Goal: Information Seeking & Learning: Learn about a topic

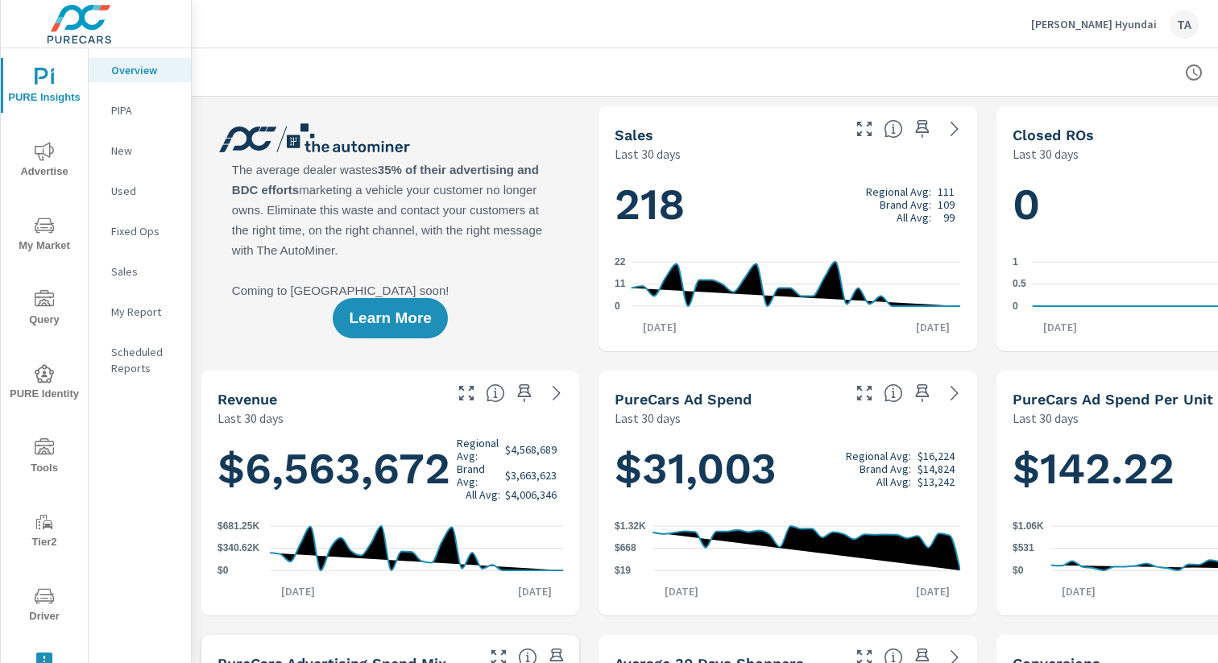
scroll to position [1, 0]
click at [48, 236] on span "My Market" at bounding box center [44, 235] width 77 height 39
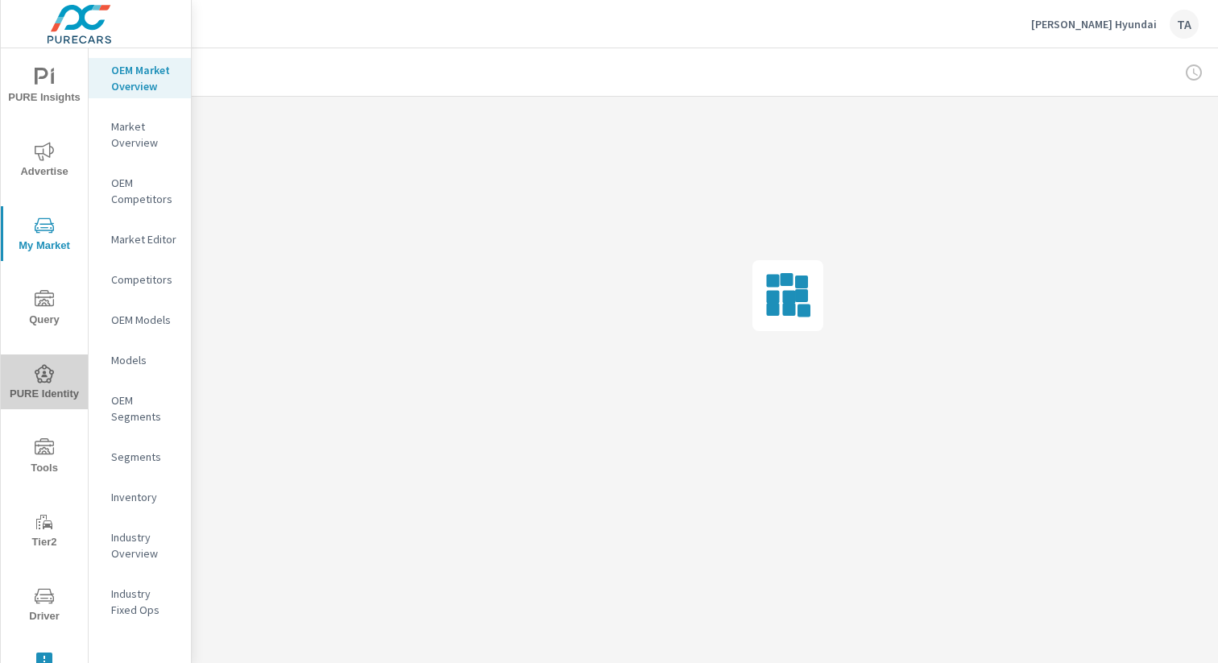
click at [42, 385] on span "PURE Identity" at bounding box center [44, 383] width 77 height 39
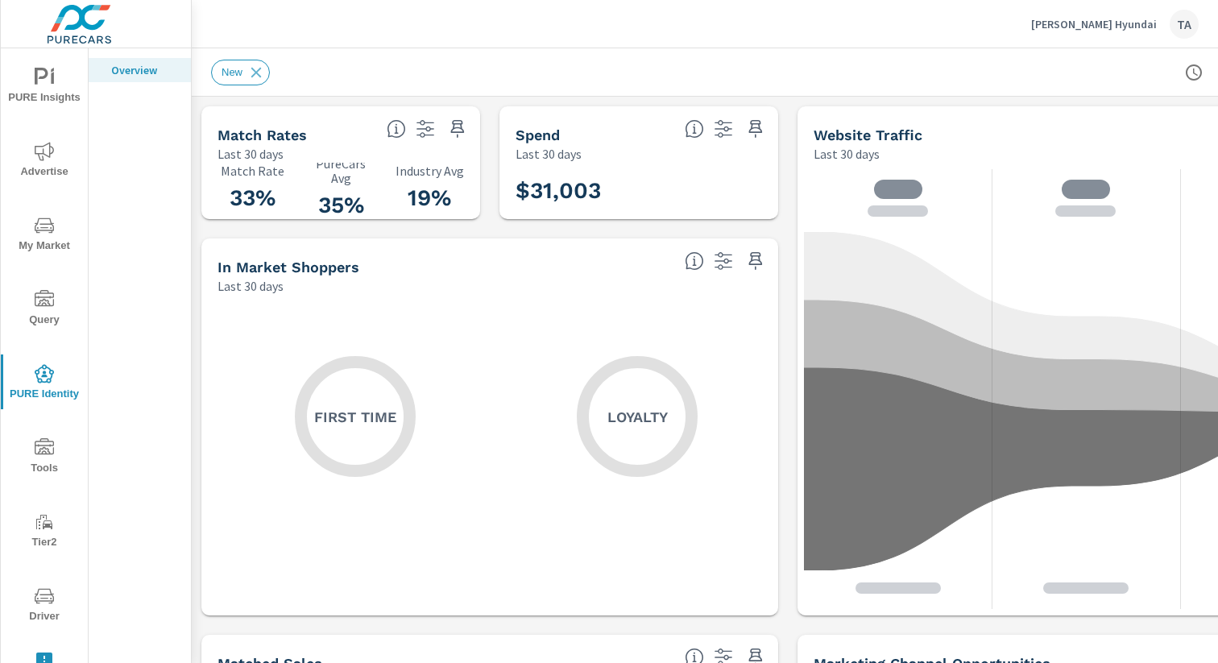
click at [46, 93] on span "PURE Insights" at bounding box center [44, 87] width 77 height 39
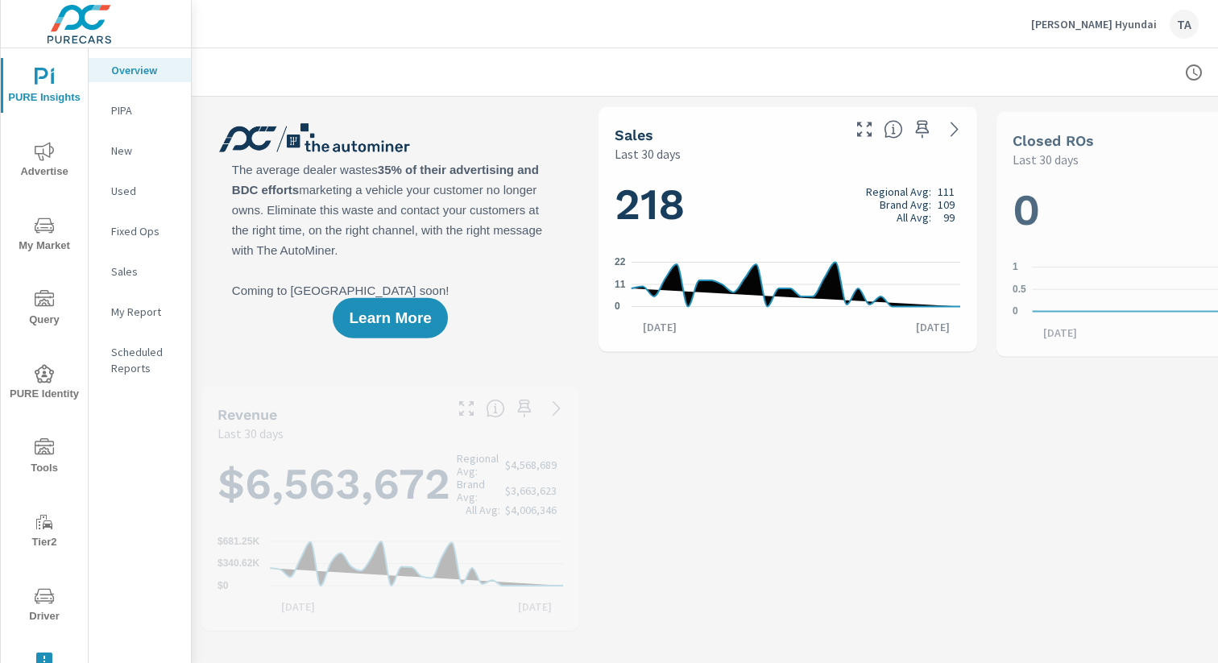
scroll to position [1, 0]
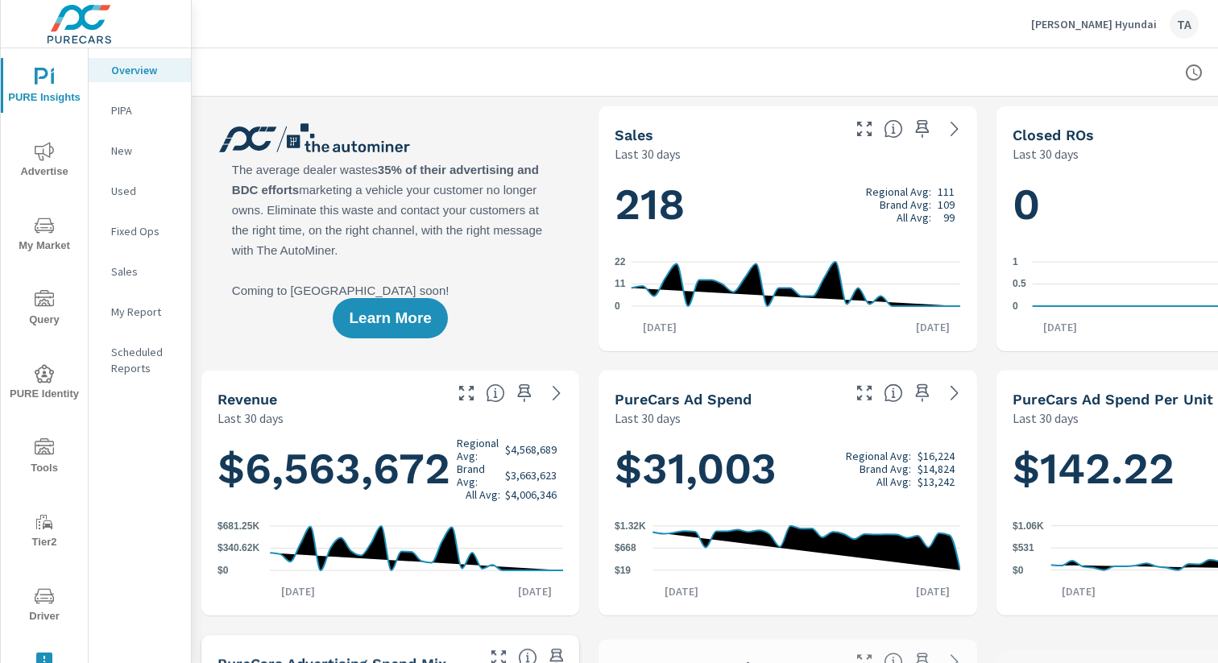
click at [40, 167] on span "Advertise" at bounding box center [44, 161] width 77 height 39
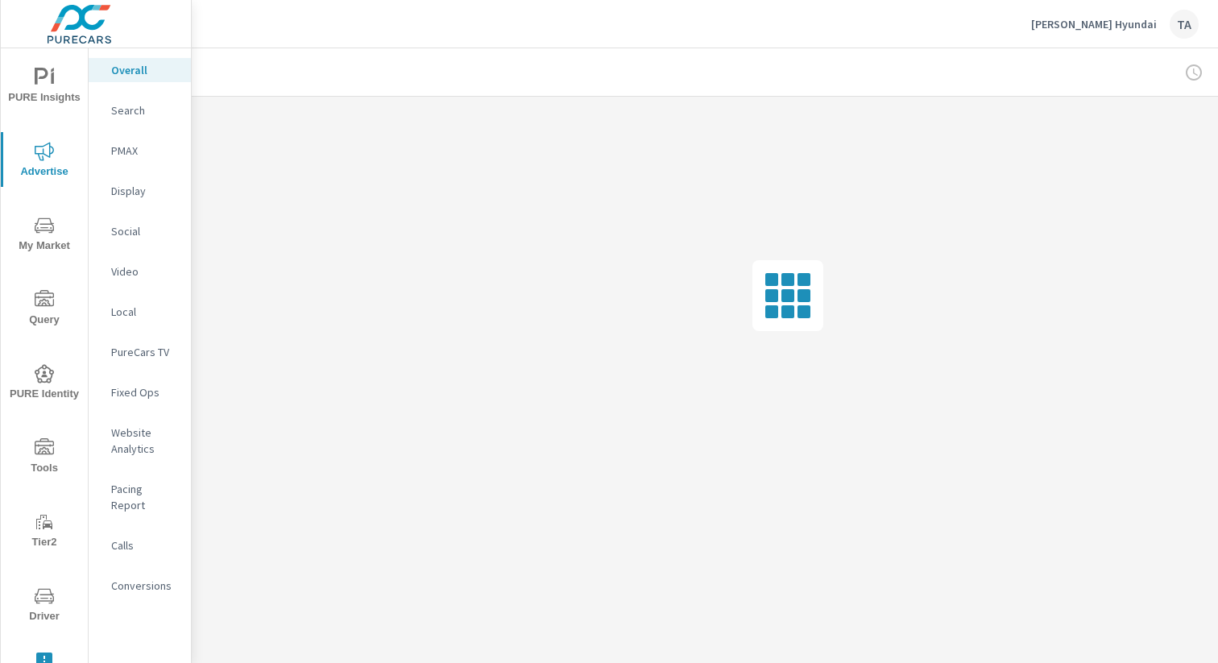
click at [50, 243] on span "My Market" at bounding box center [44, 235] width 77 height 39
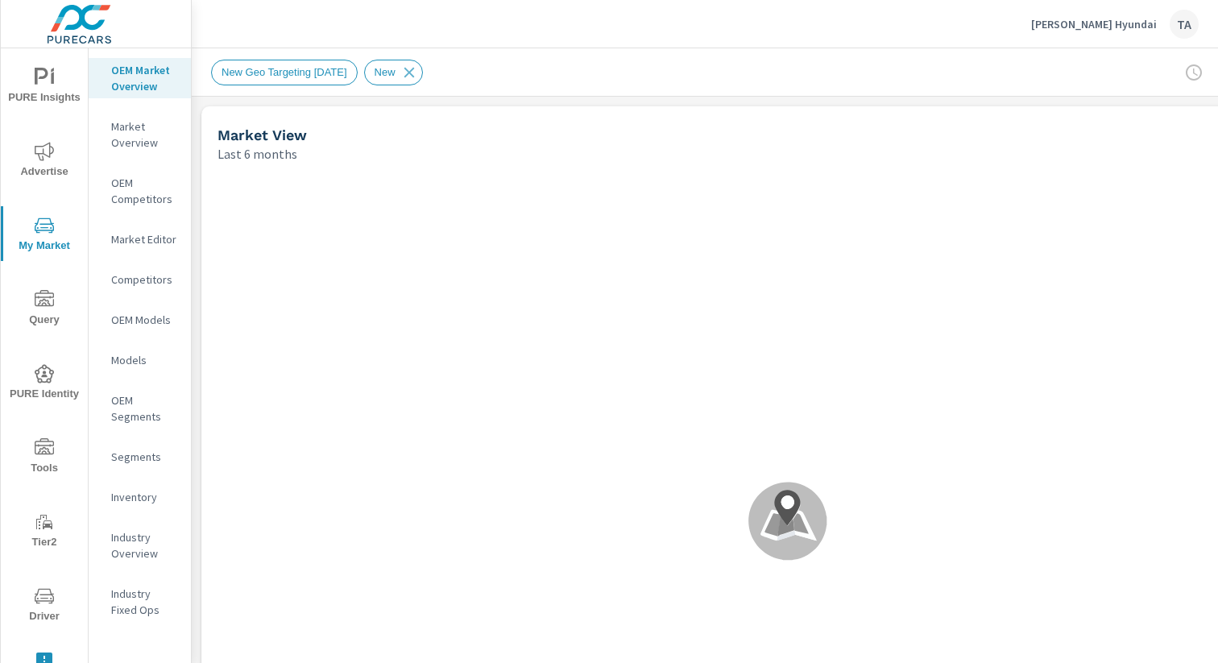
click at [131, 488] on div "Inventory" at bounding box center [140, 497] width 102 height 24
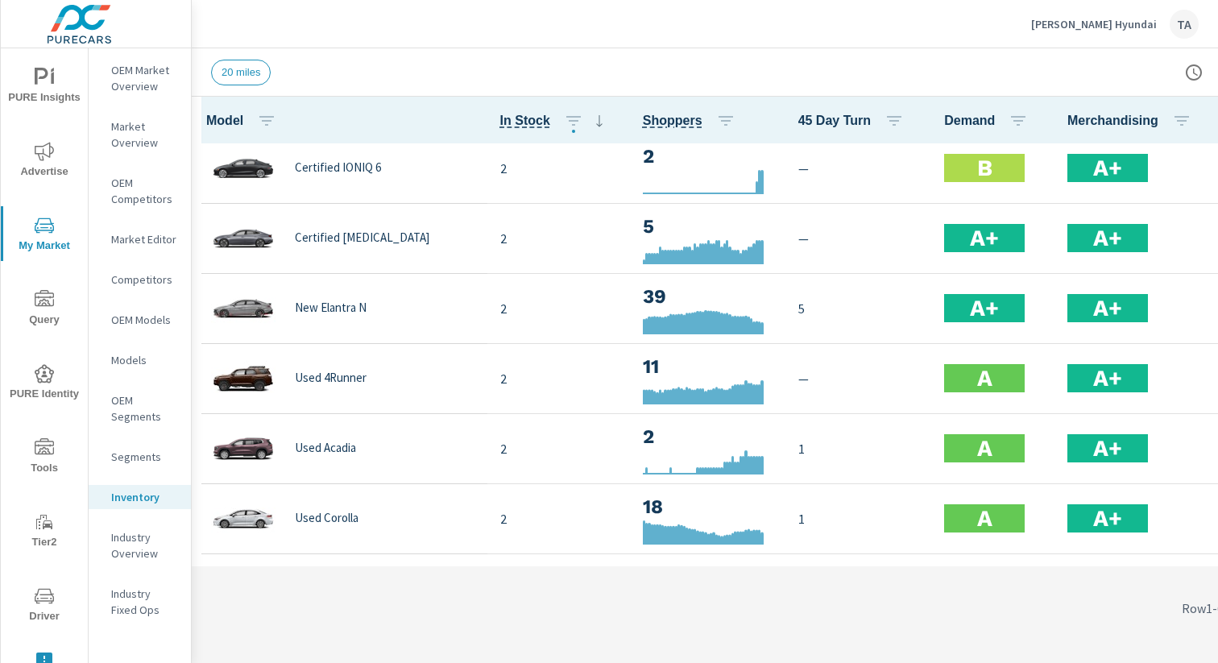
scroll to position [2030, 0]
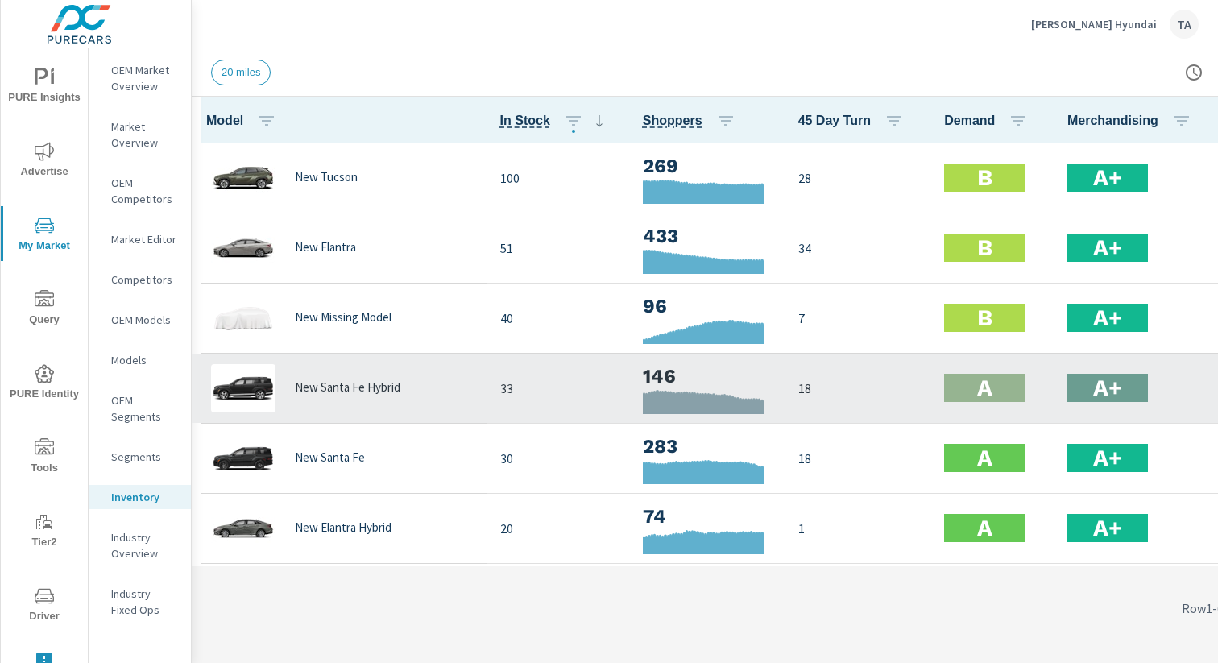
scroll to position [0, 166]
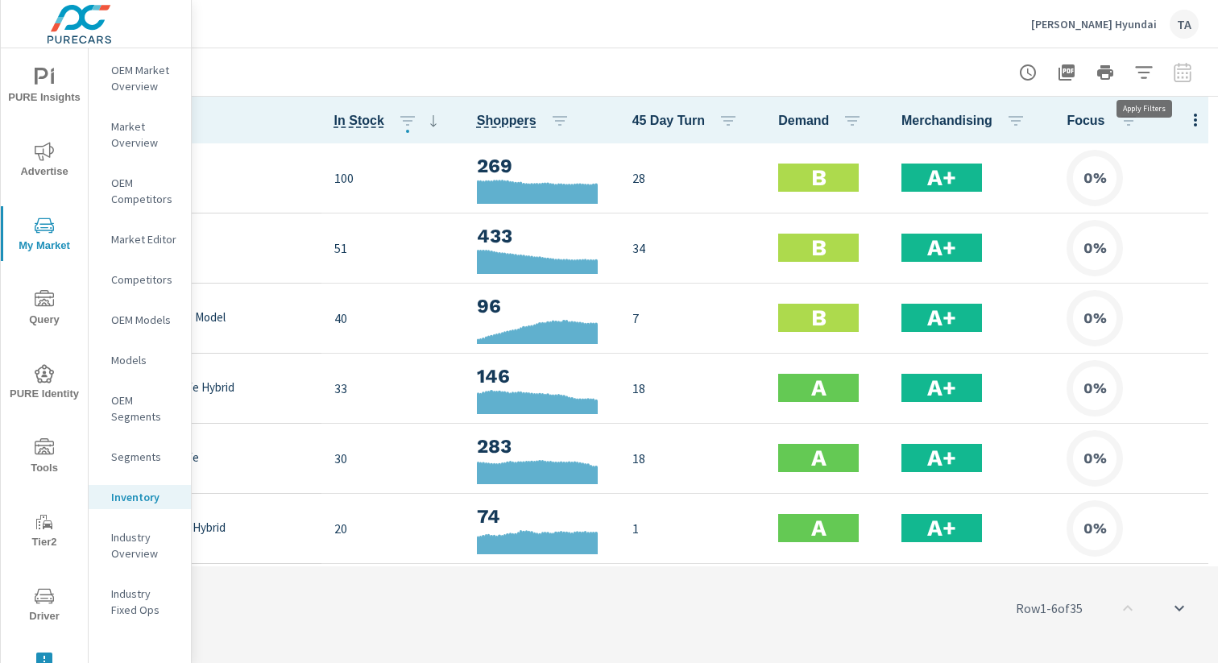
click at [1145, 69] on icon "button" at bounding box center [1144, 72] width 19 height 19
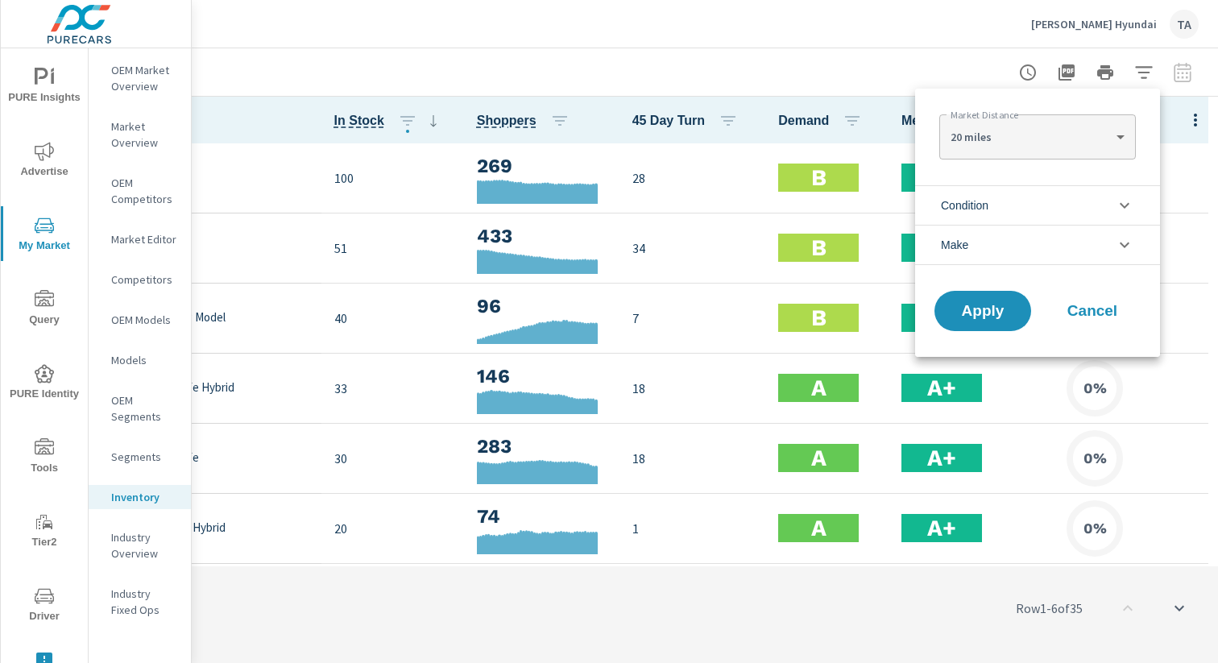
click at [1019, 213] on li "Condition" at bounding box center [1037, 204] width 245 height 39
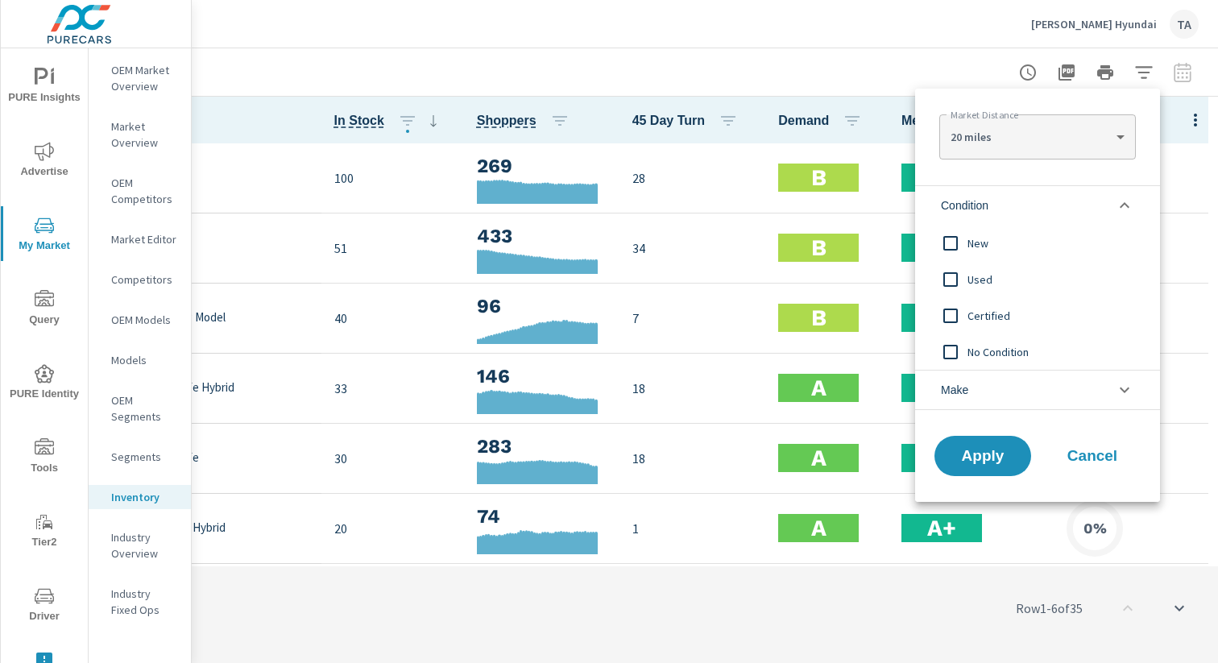
click at [974, 250] on span "New" at bounding box center [1056, 243] width 176 height 19
click at [981, 449] on span "Apply" at bounding box center [983, 456] width 66 height 15
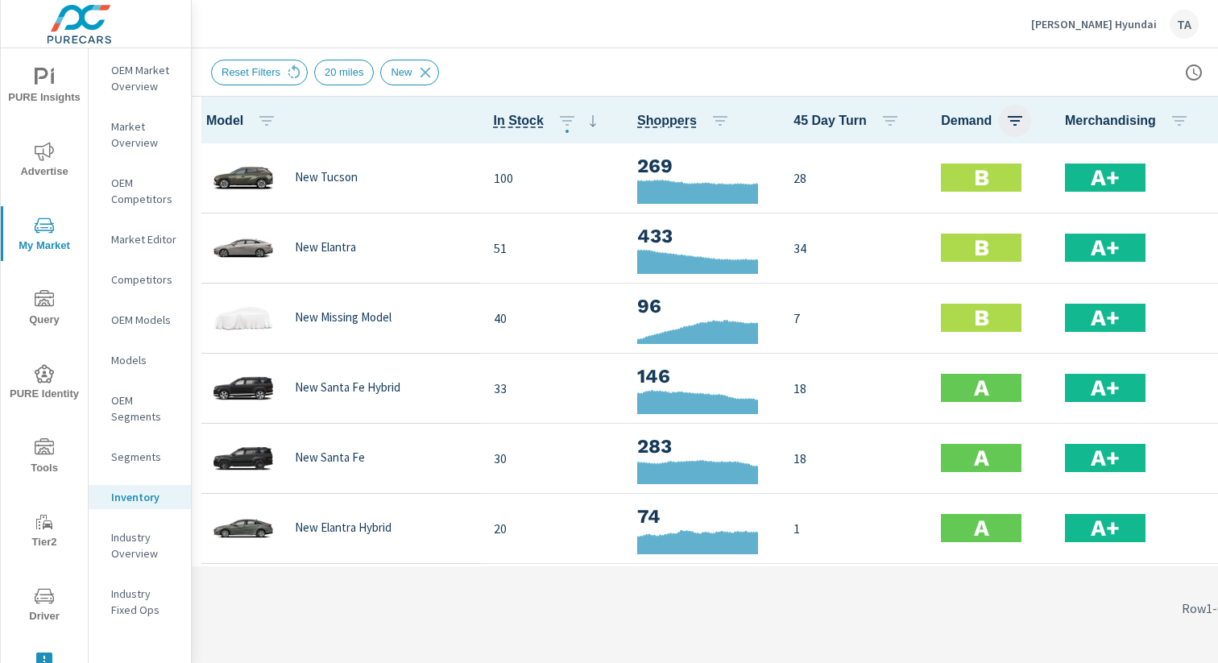
click at [1006, 122] on icon "button" at bounding box center [1015, 120] width 19 height 19
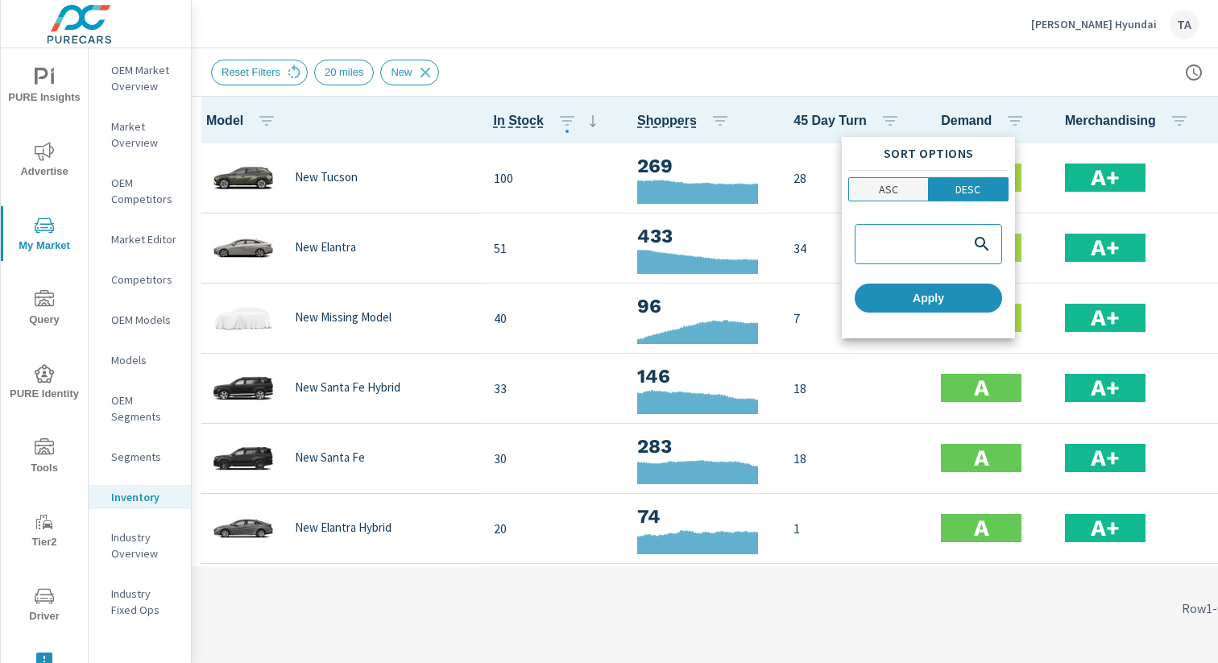
click at [906, 181] on span "ASC" at bounding box center [888, 189] width 69 height 16
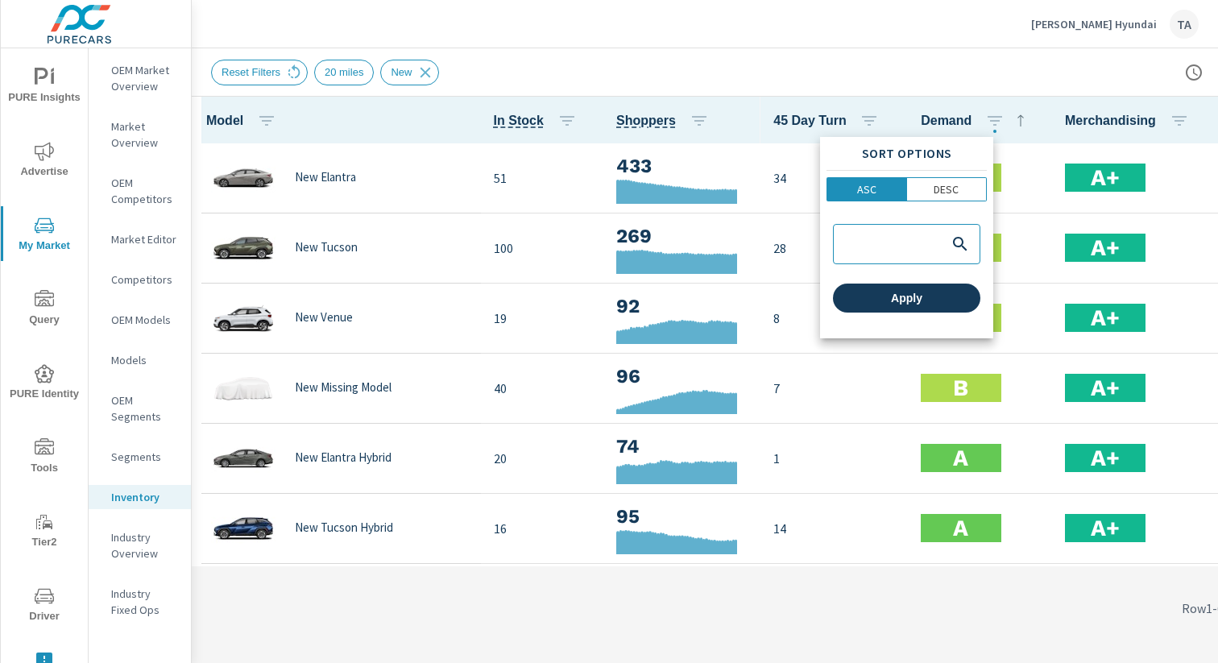
click at [930, 301] on span "Apply" at bounding box center [907, 298] width 135 height 15
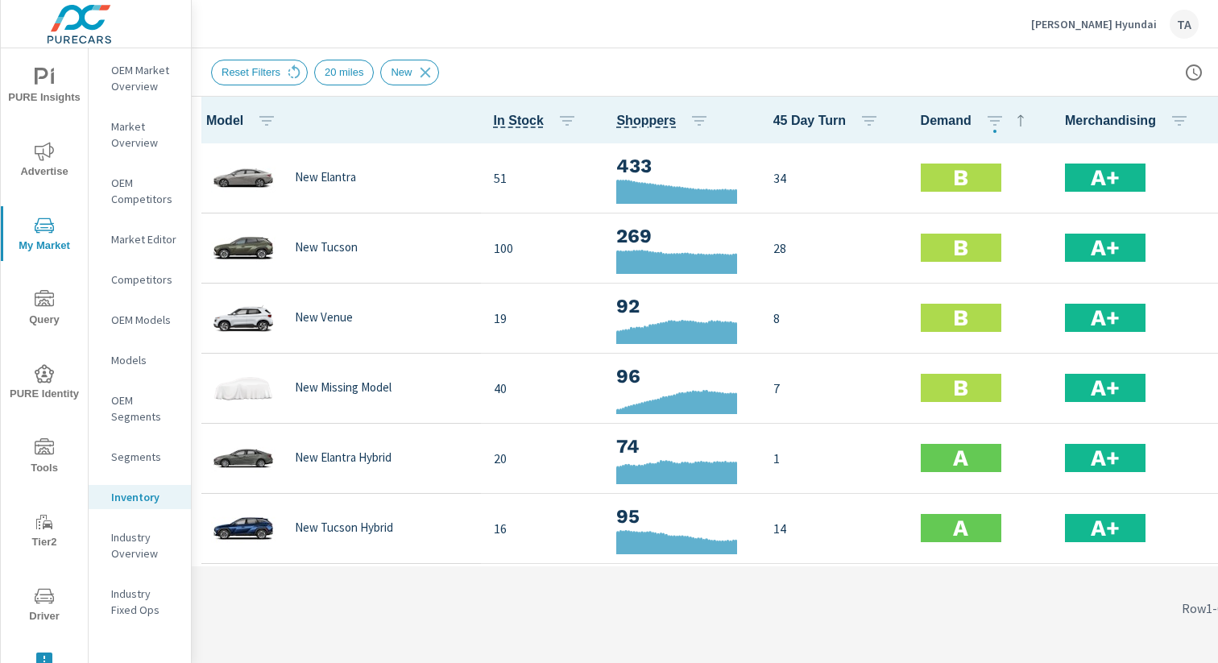
click at [25, 178] on span "Advertise" at bounding box center [44, 161] width 77 height 39
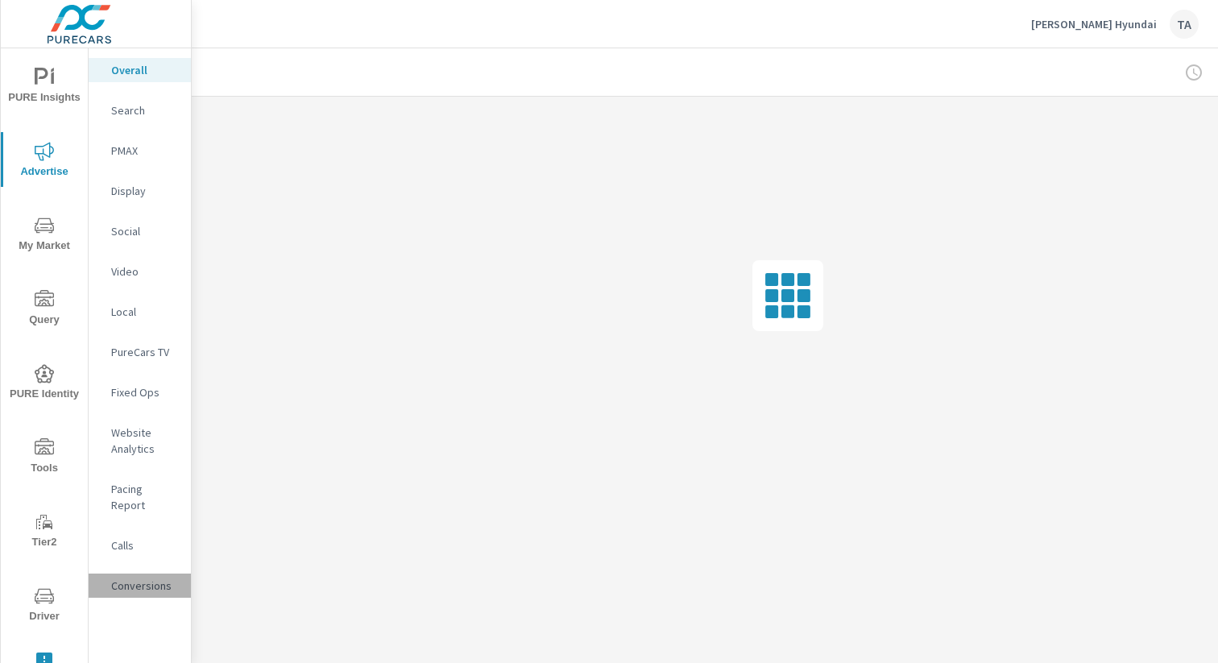
click at [151, 578] on p "Conversions" at bounding box center [144, 586] width 67 height 16
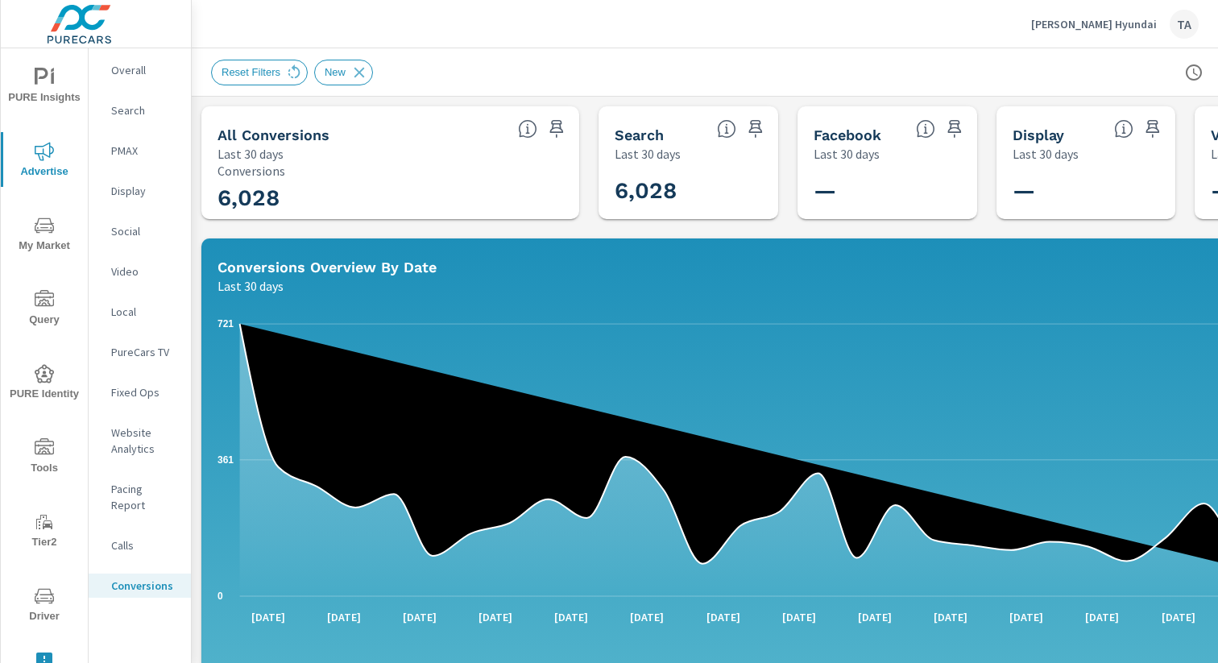
scroll to position [0, 166]
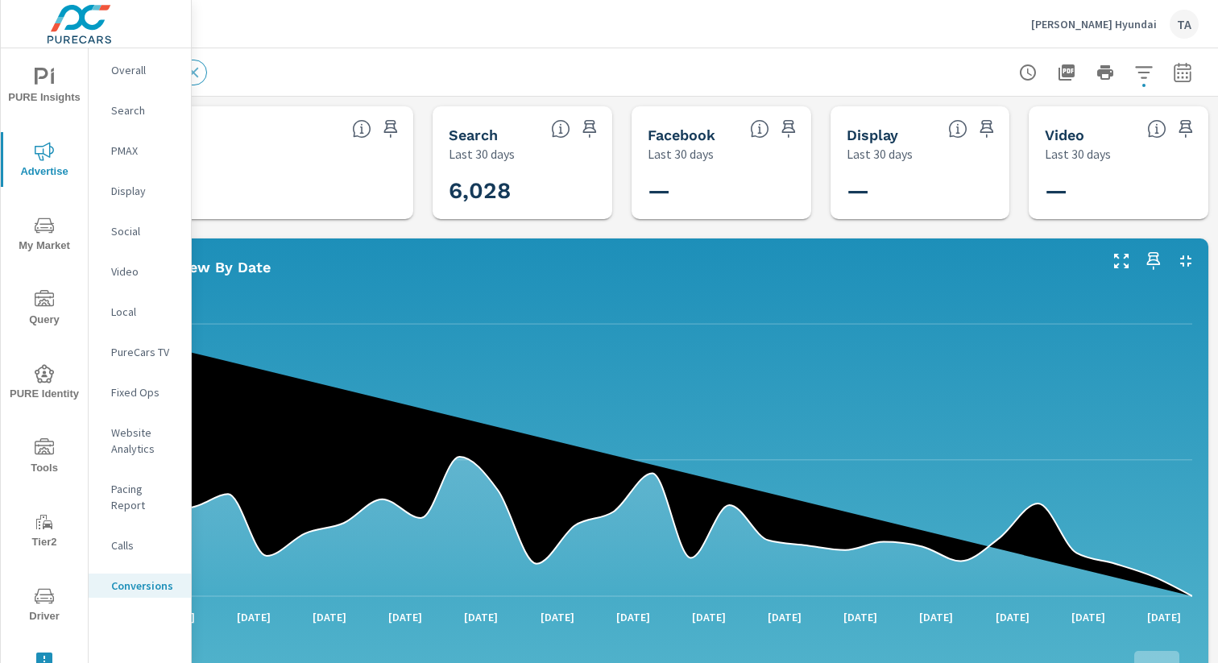
click at [1189, 65] on icon "button" at bounding box center [1182, 71] width 17 height 19
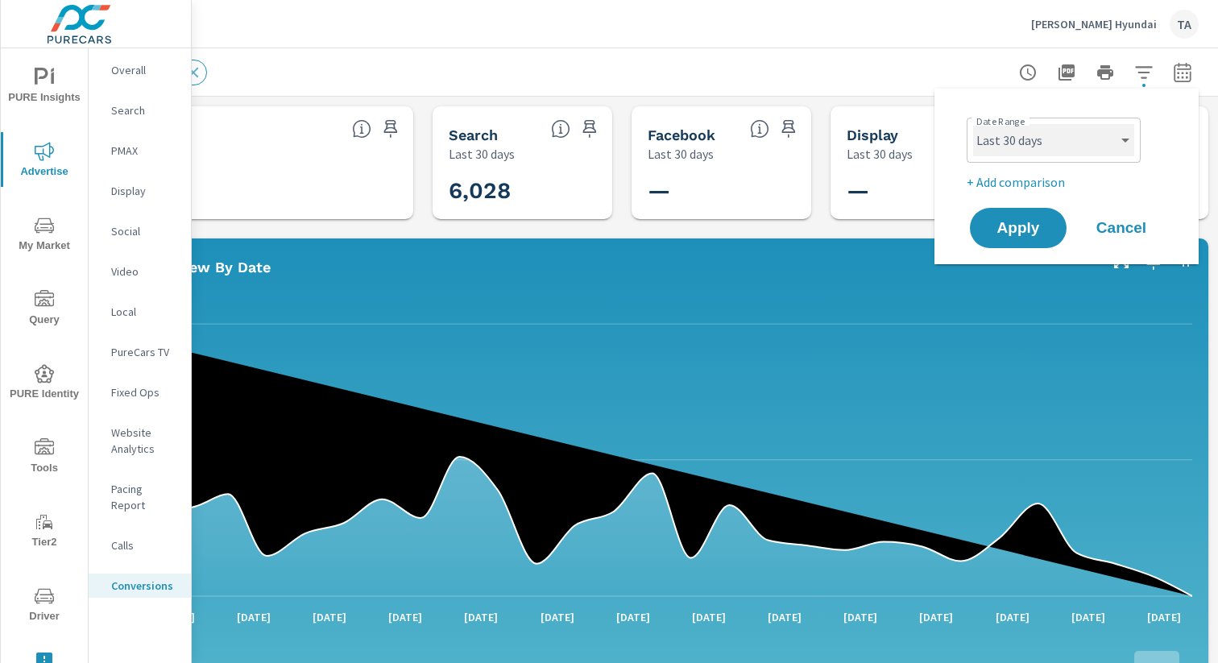
click at [1064, 132] on select "Custom Yesterday Last week Last 7 days Last 14 days Last 30 days Last 45 days L…" at bounding box center [1053, 140] width 161 height 32
click at [973, 124] on select "Custom Yesterday Last week Last 7 days Last 14 days Last 30 days Last 45 days L…" at bounding box center [1053, 140] width 161 height 32
select select "Last month"
click at [1005, 230] on span "Apply" at bounding box center [1018, 228] width 66 height 15
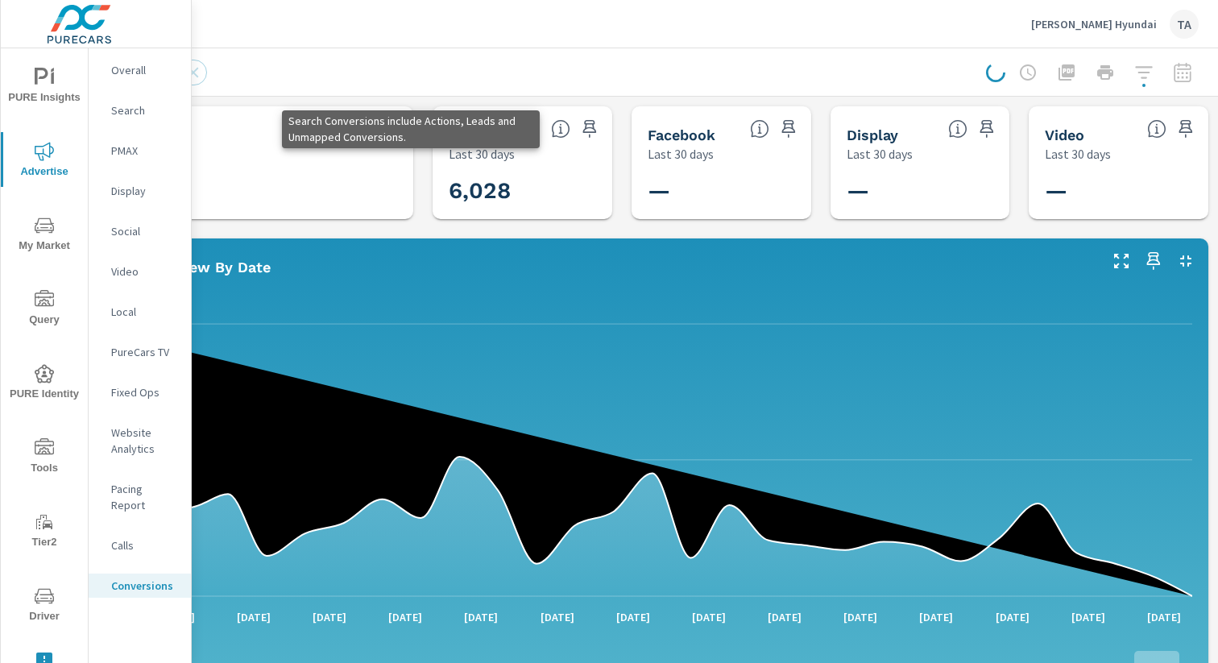
scroll to position [0, 0]
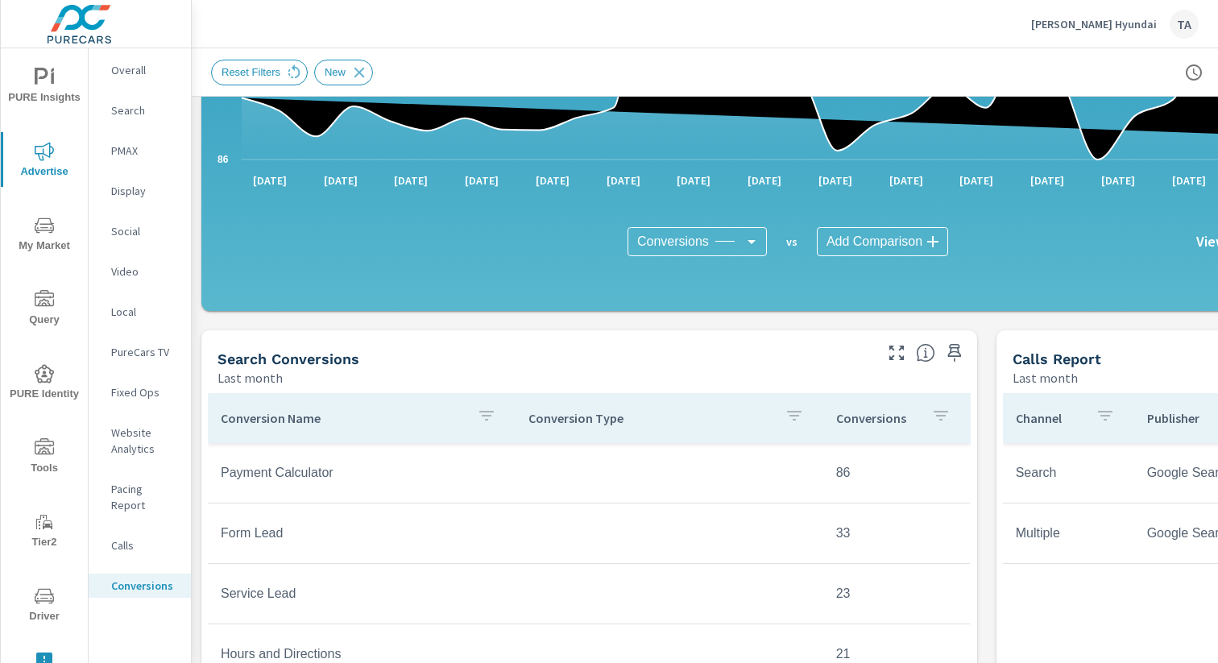
scroll to position [865, 0]
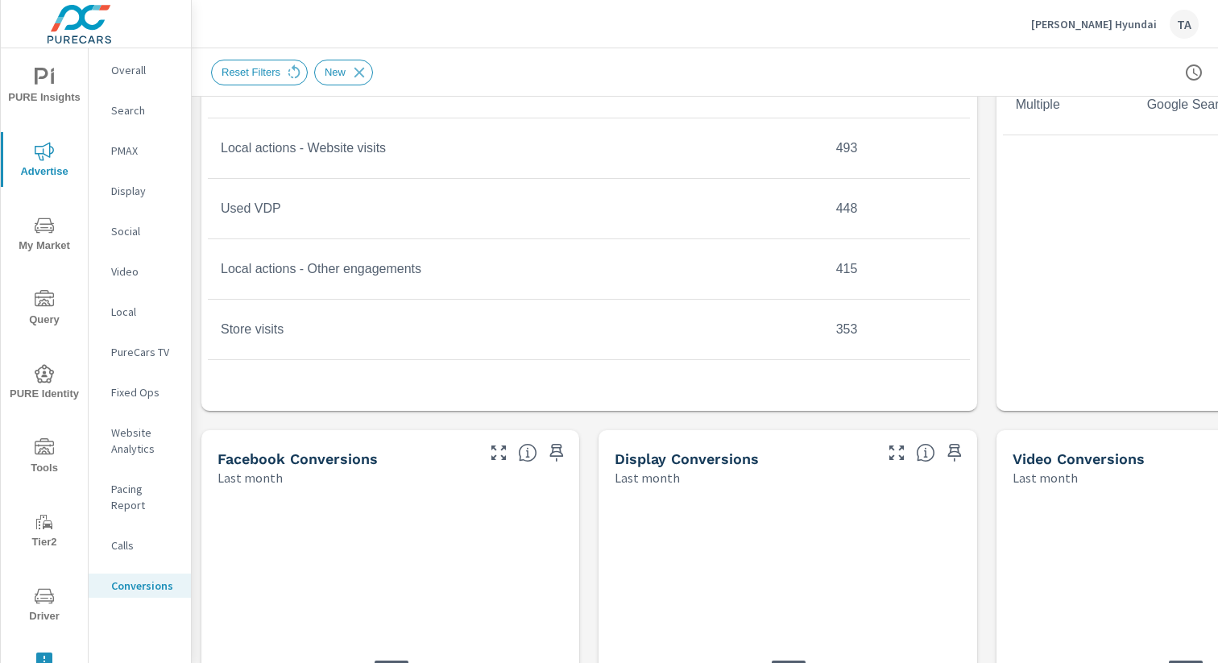
scroll to position [38, 0]
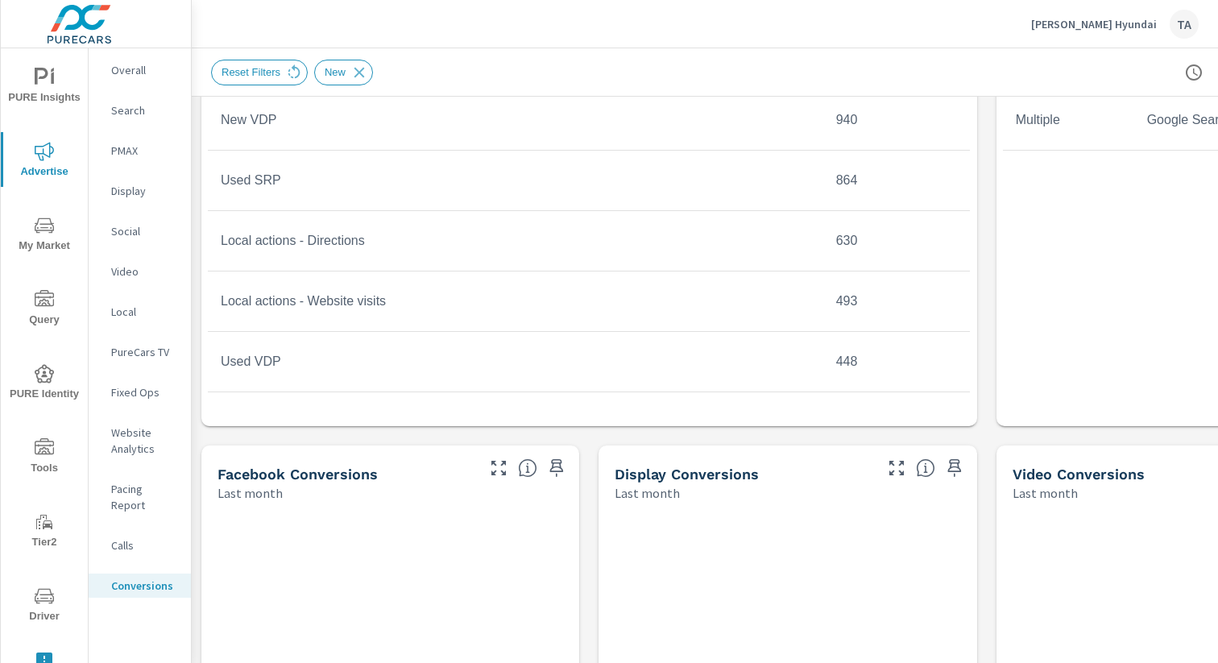
scroll to position [855, 0]
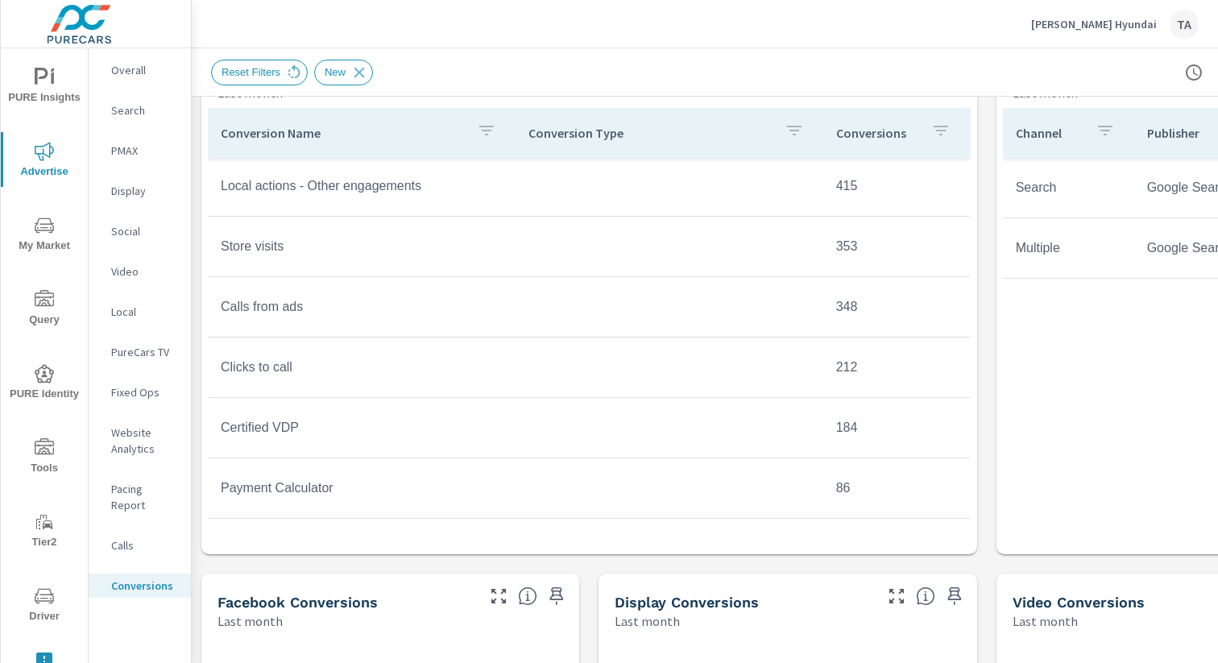
scroll to position [724, 0]
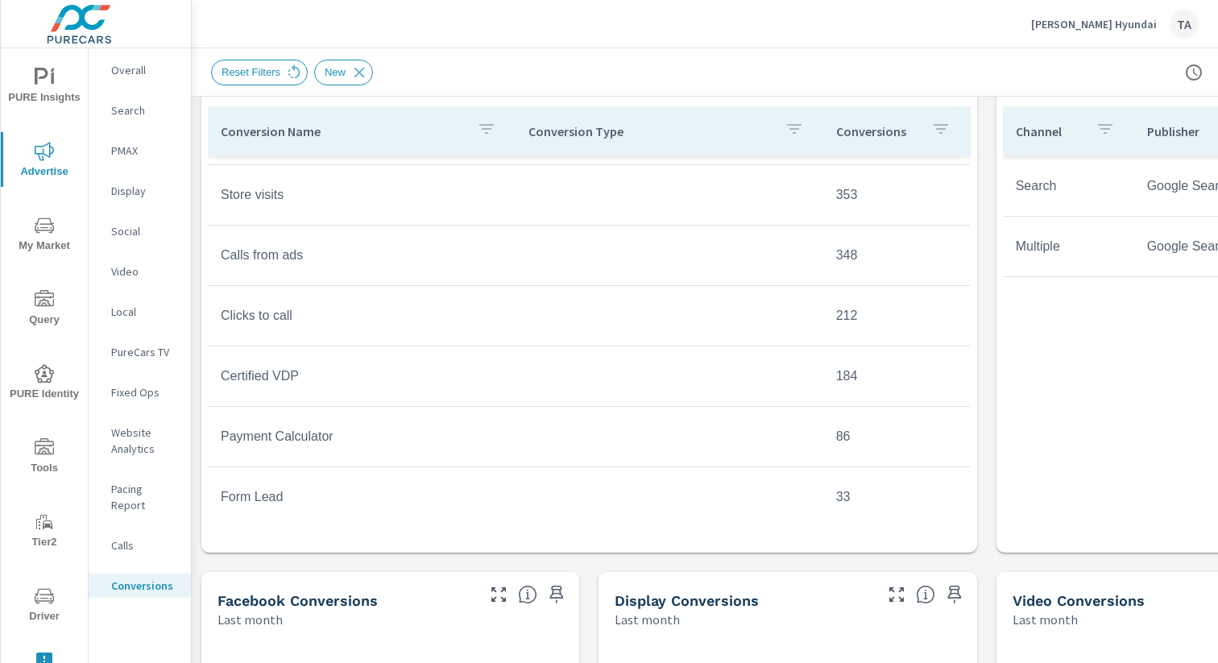
scroll to position [426, 0]
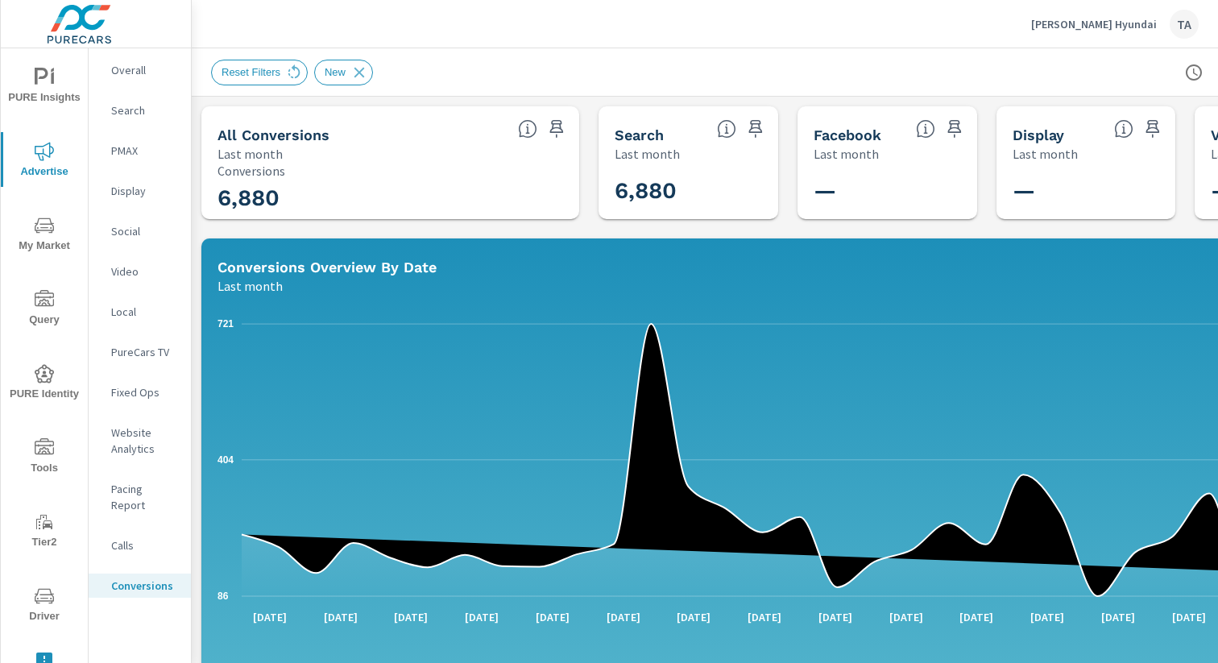
click at [124, 78] on div "Overall" at bounding box center [140, 70] width 102 height 24
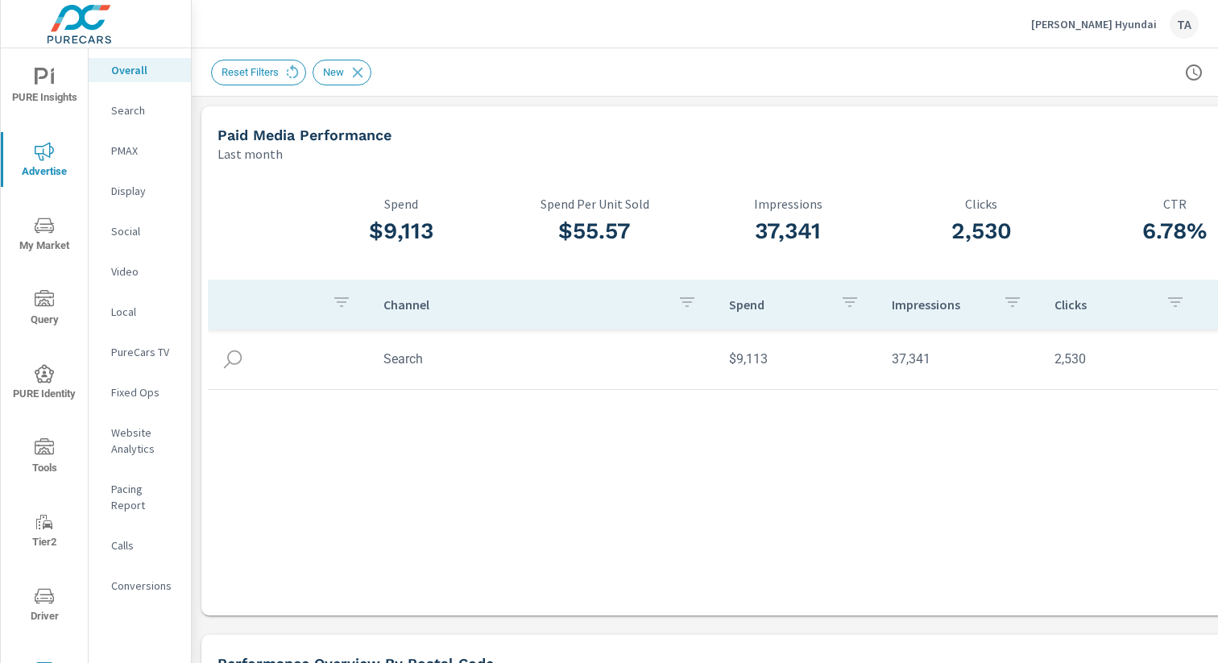
click at [37, 82] on icon "nav menu" at bounding box center [42, 76] width 14 height 17
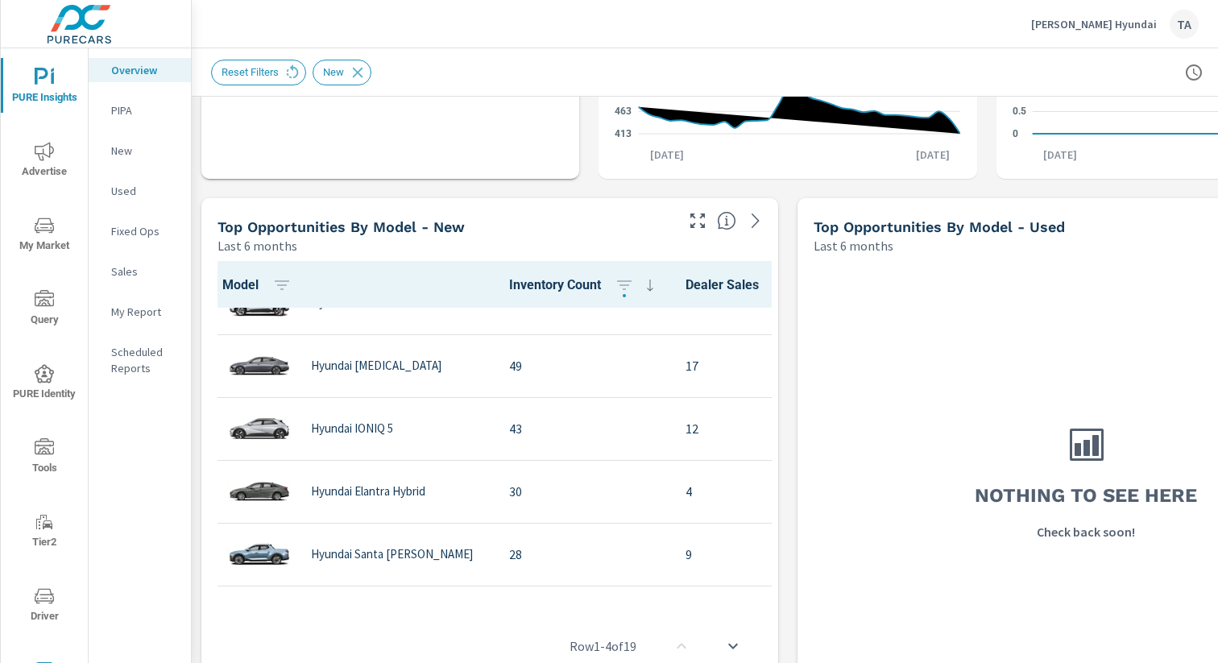
scroll to position [492, 0]
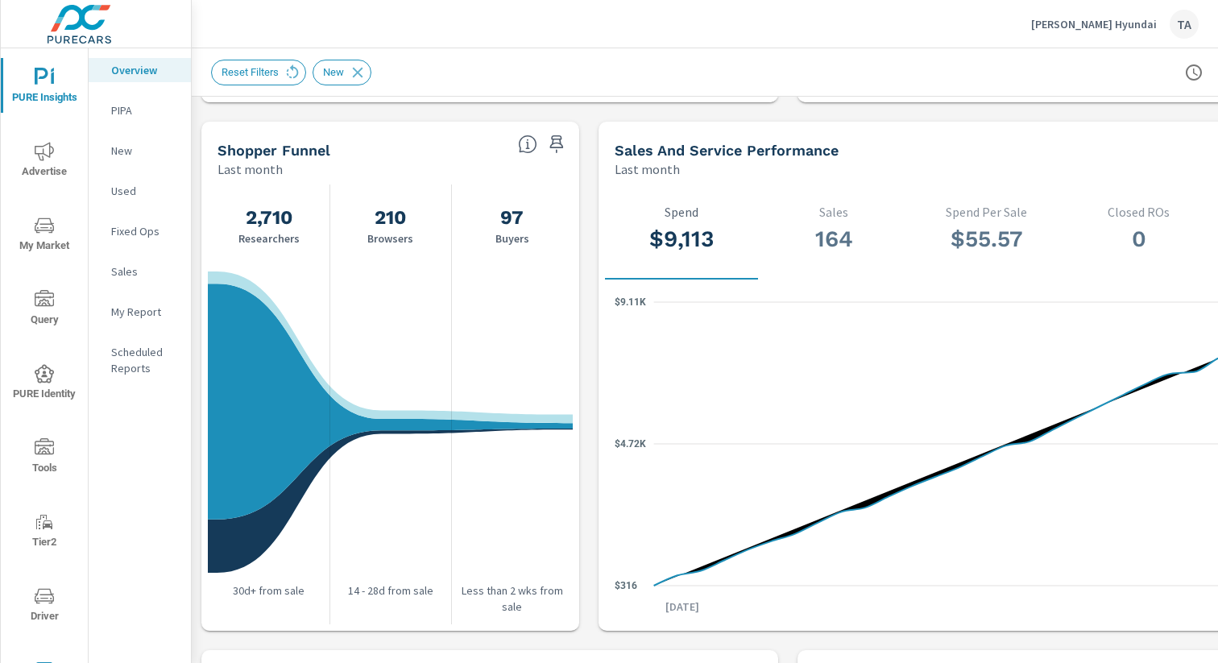
scroll to position [1561, 0]
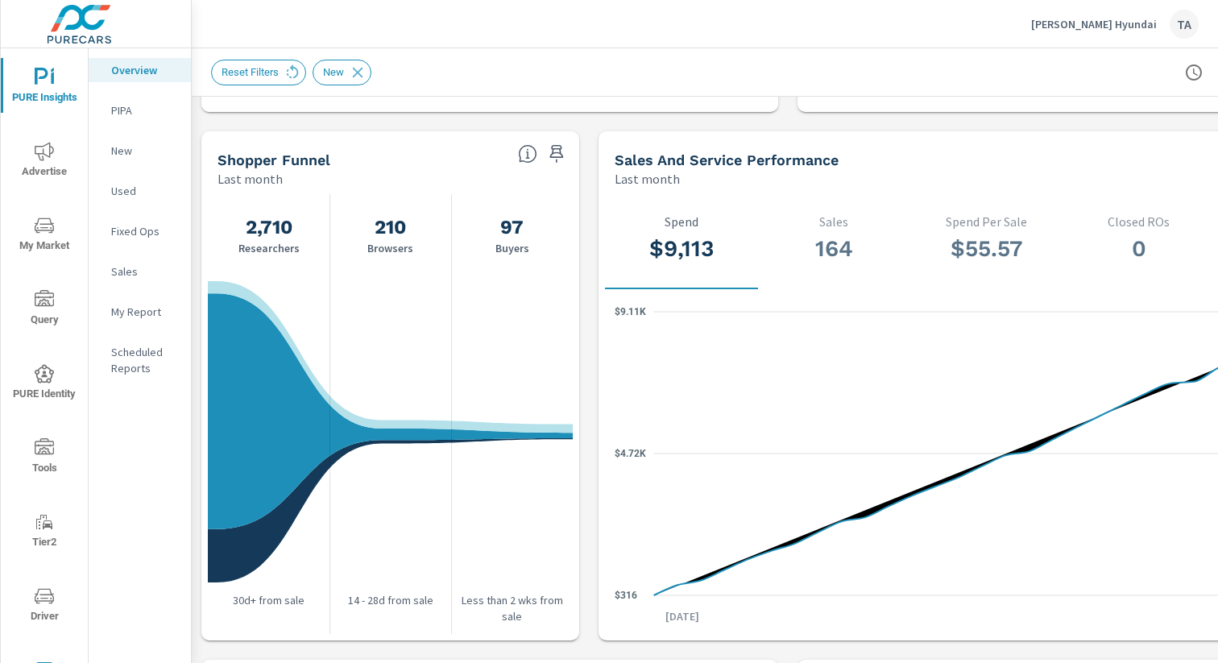
click at [58, 151] on span "Advertise" at bounding box center [44, 161] width 77 height 39
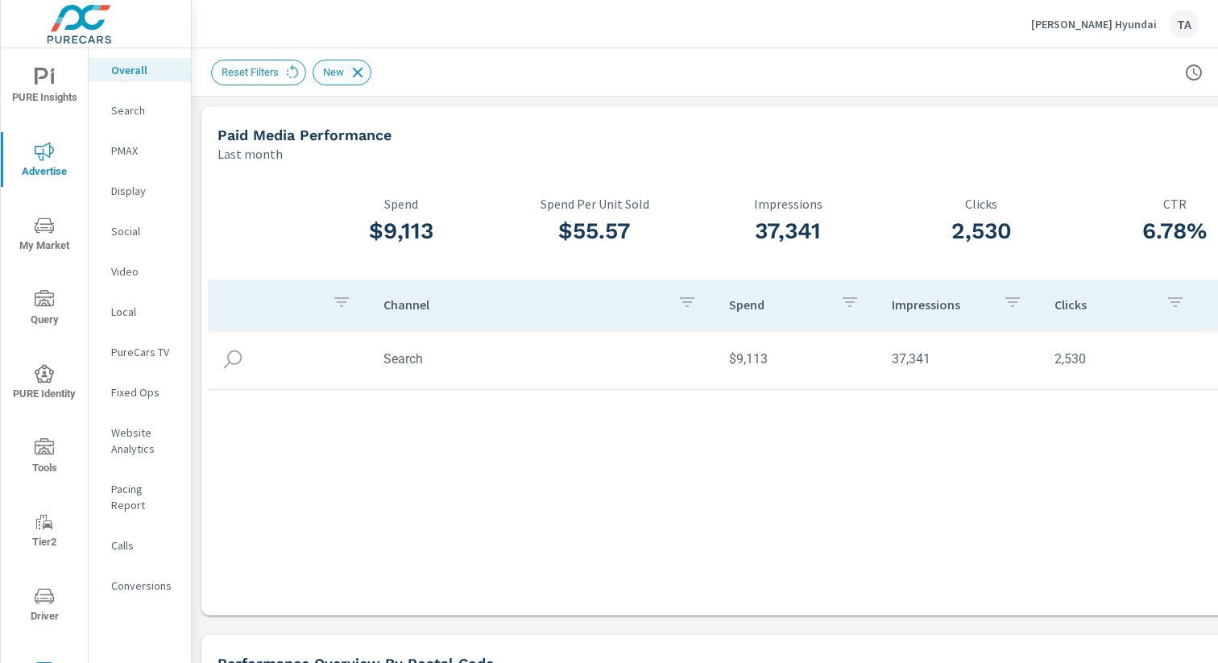
click at [361, 73] on icon at bounding box center [358, 72] width 10 height 10
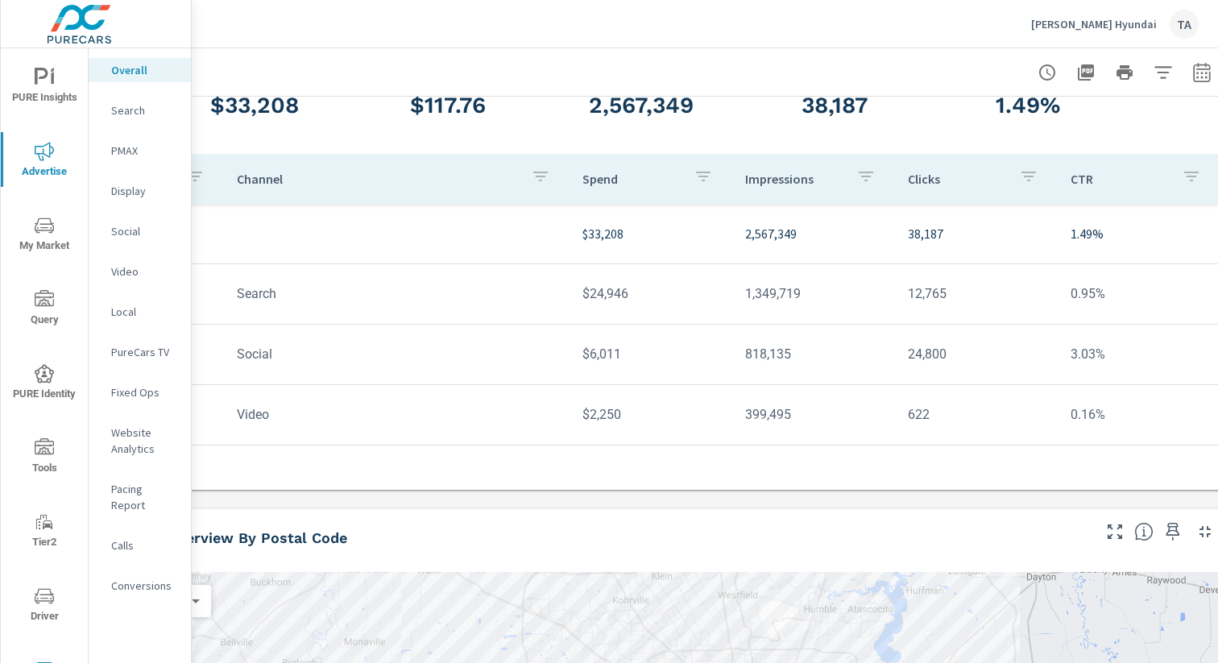
scroll to position [126, 146]
click at [136, 146] on p "PMAX" at bounding box center [144, 151] width 67 height 16
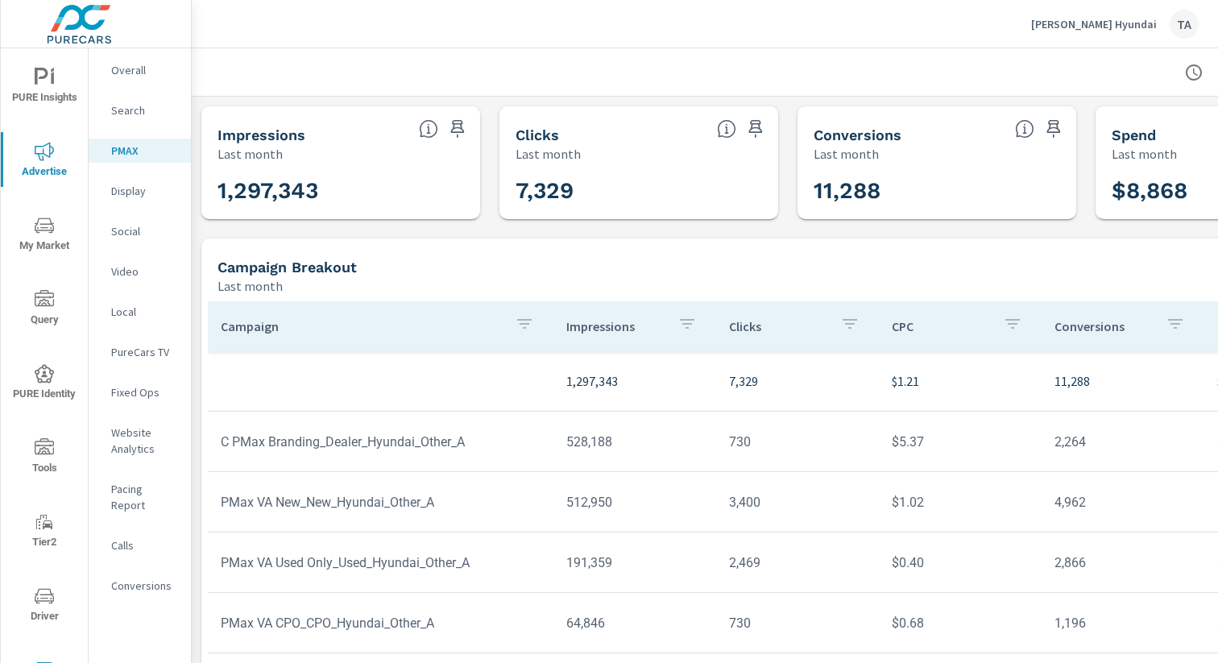
click at [137, 101] on div "Search" at bounding box center [140, 110] width 102 height 24
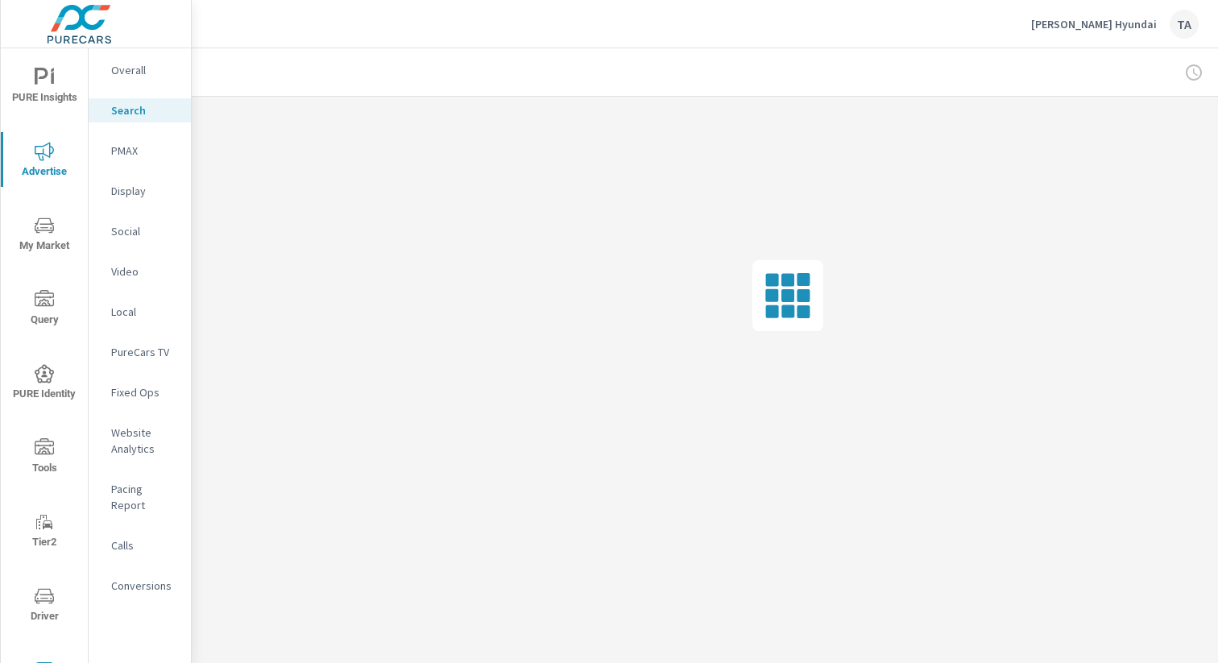
click at [148, 151] on p "PMAX" at bounding box center [144, 151] width 67 height 16
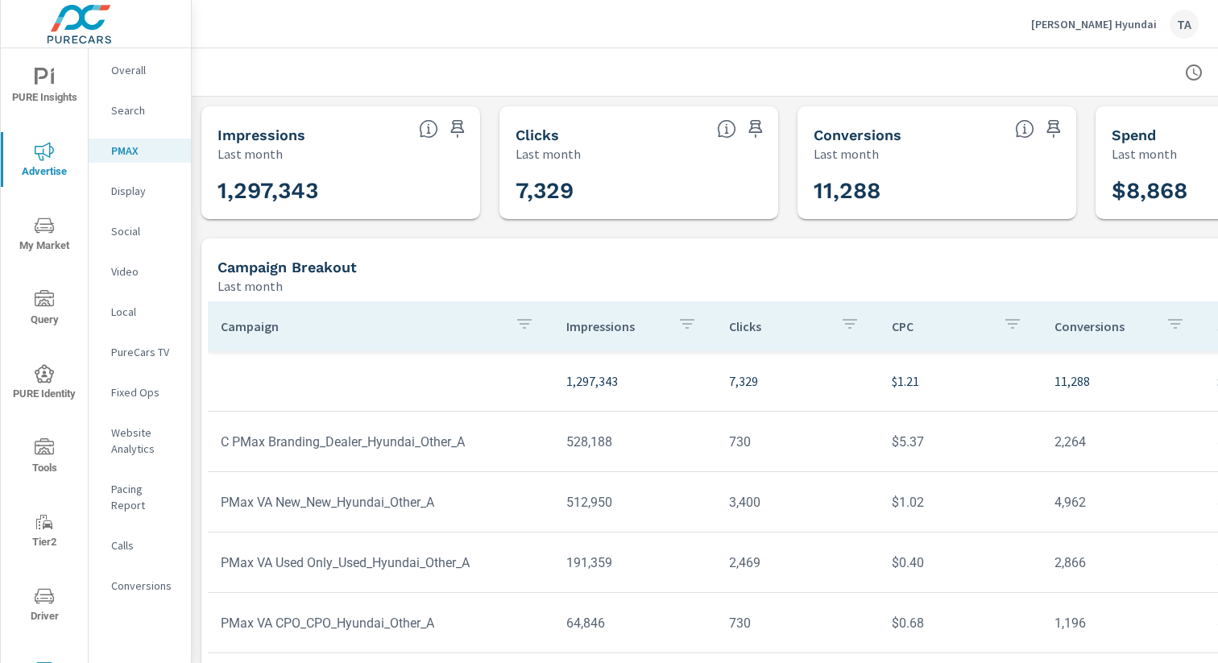
scroll to position [55, 0]
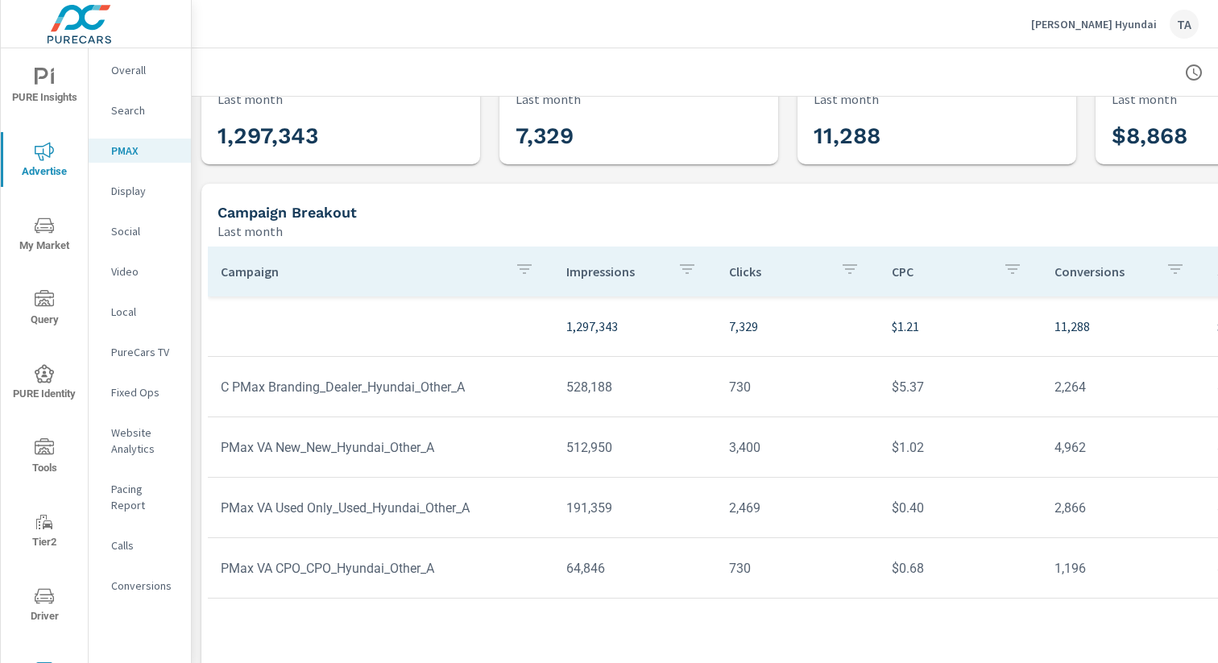
click at [142, 115] on p "Search" at bounding box center [144, 110] width 67 height 16
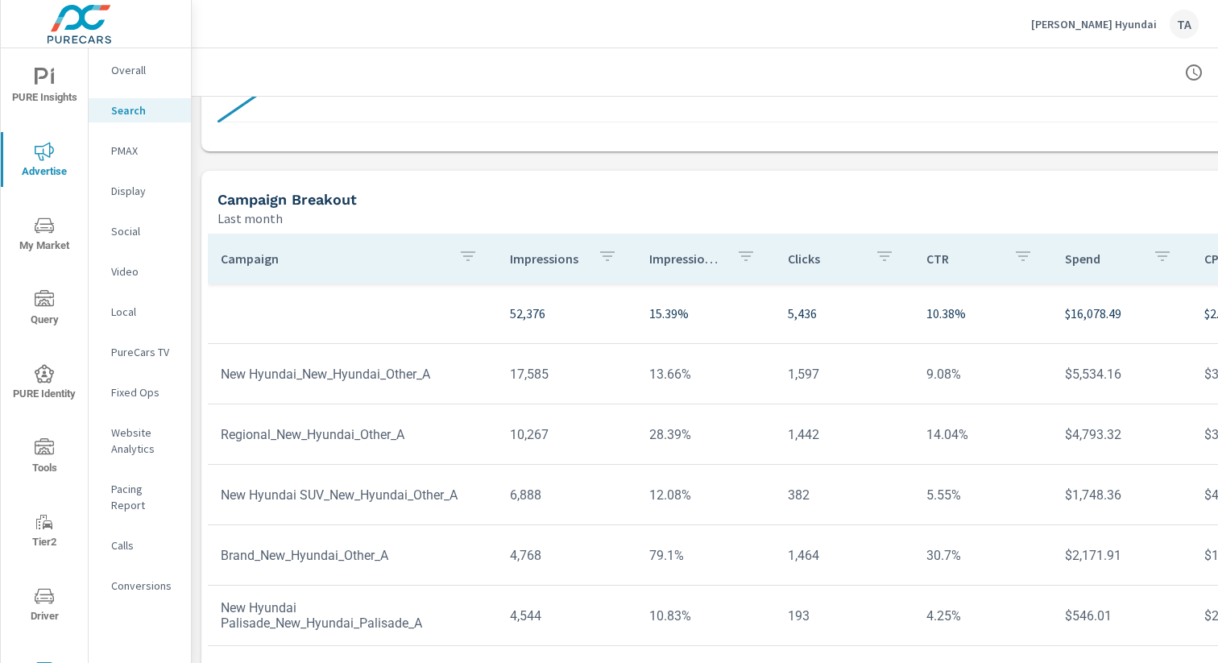
scroll to position [1151, 0]
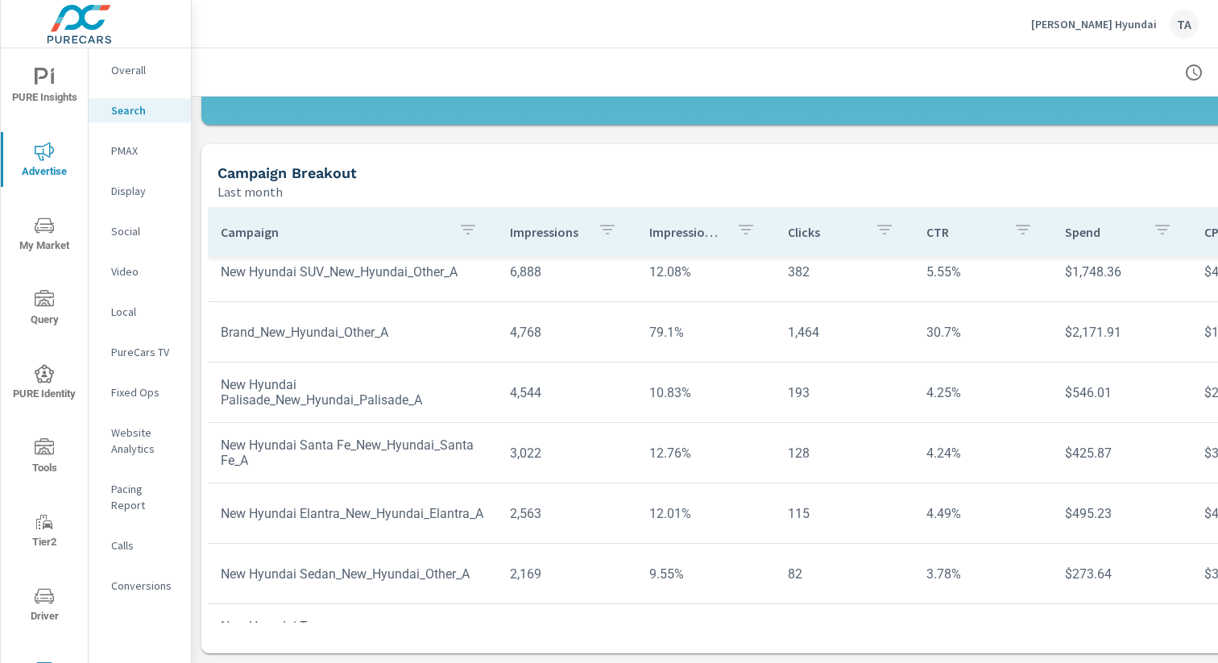
scroll to position [201, 0]
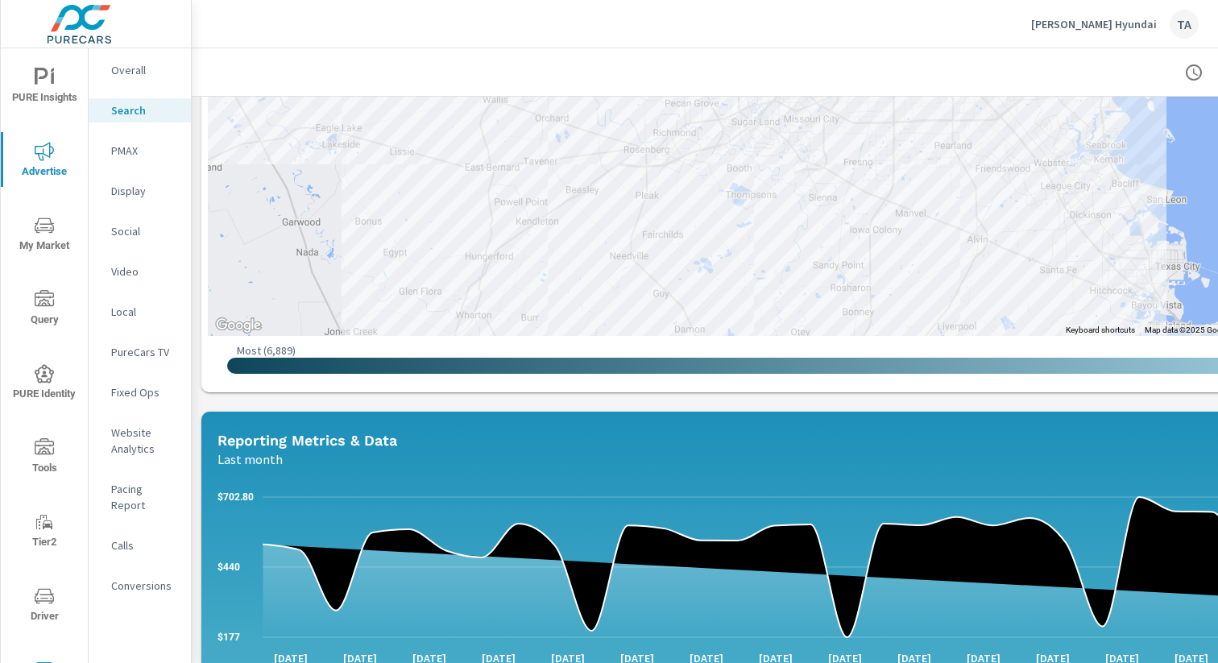
scroll to position [81, 0]
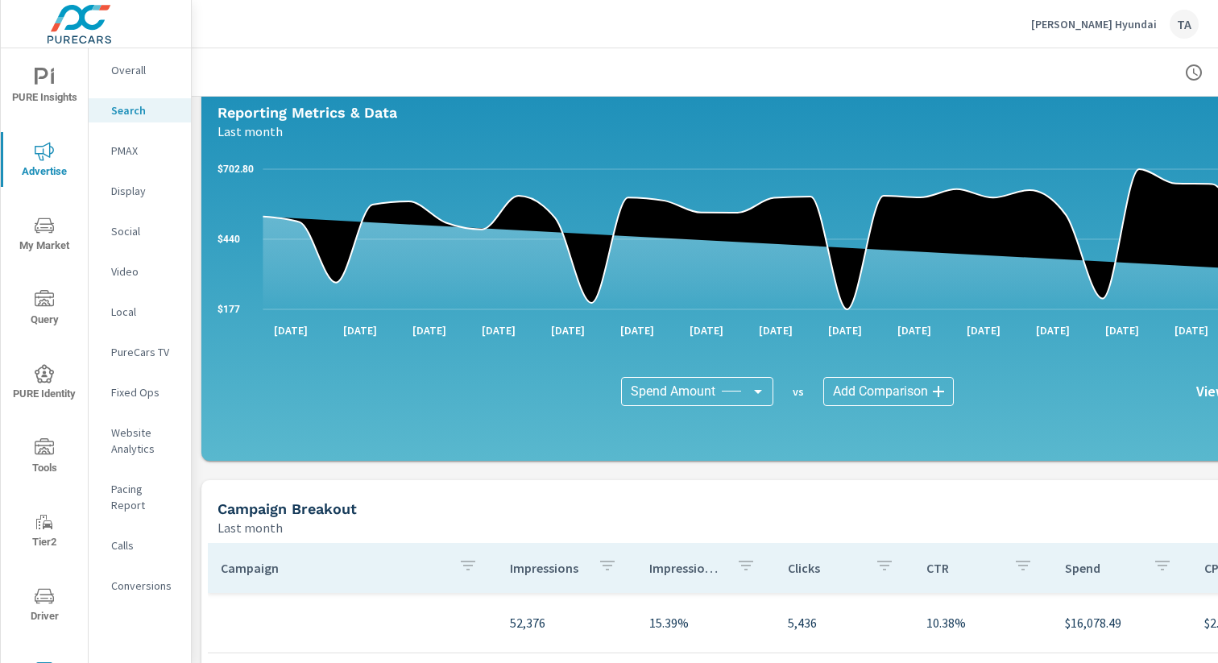
scroll to position [1151, 0]
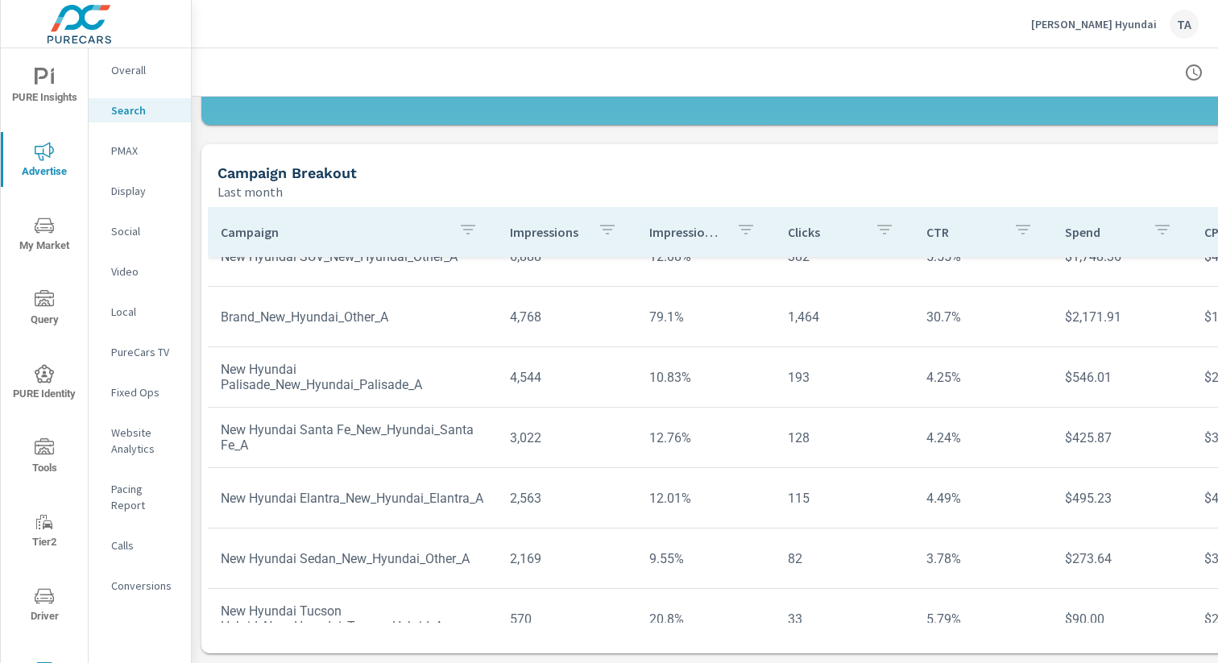
scroll to position [239, 0]
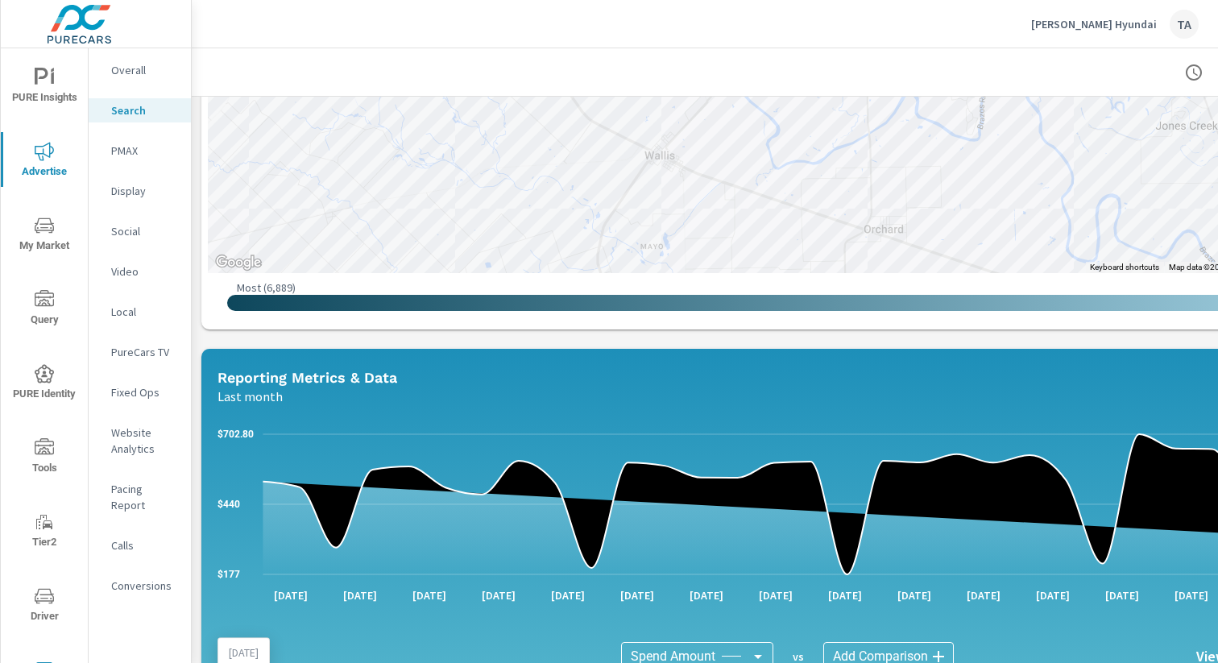
scroll to position [1151, 0]
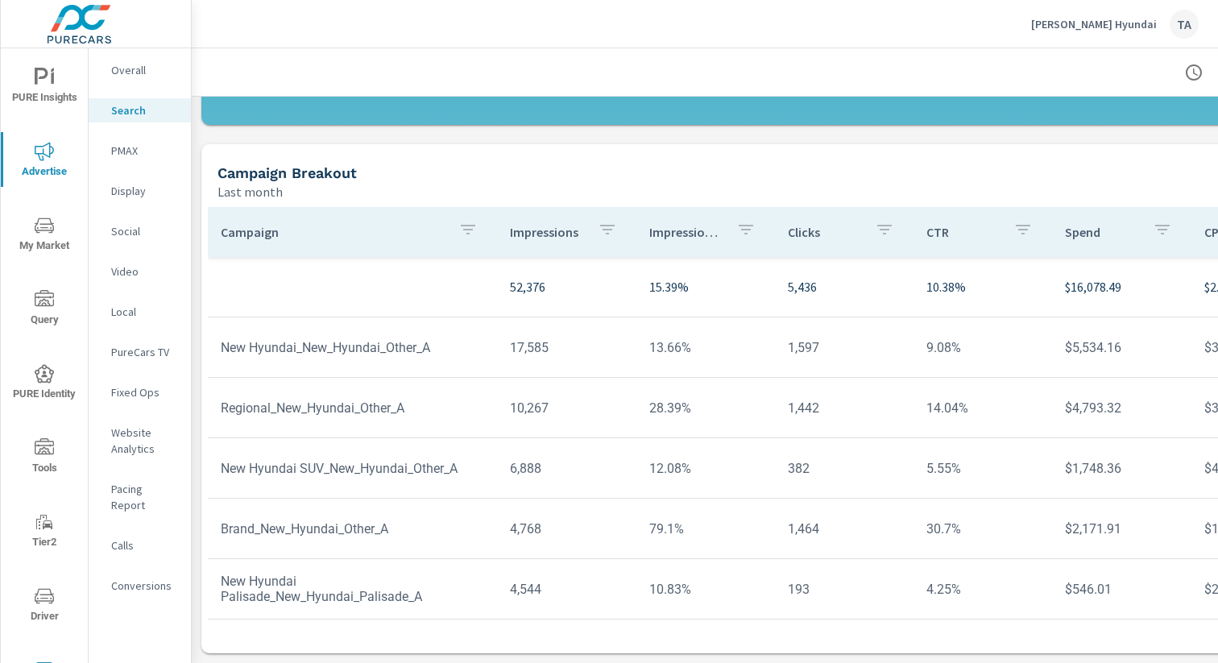
scroll to position [239, 0]
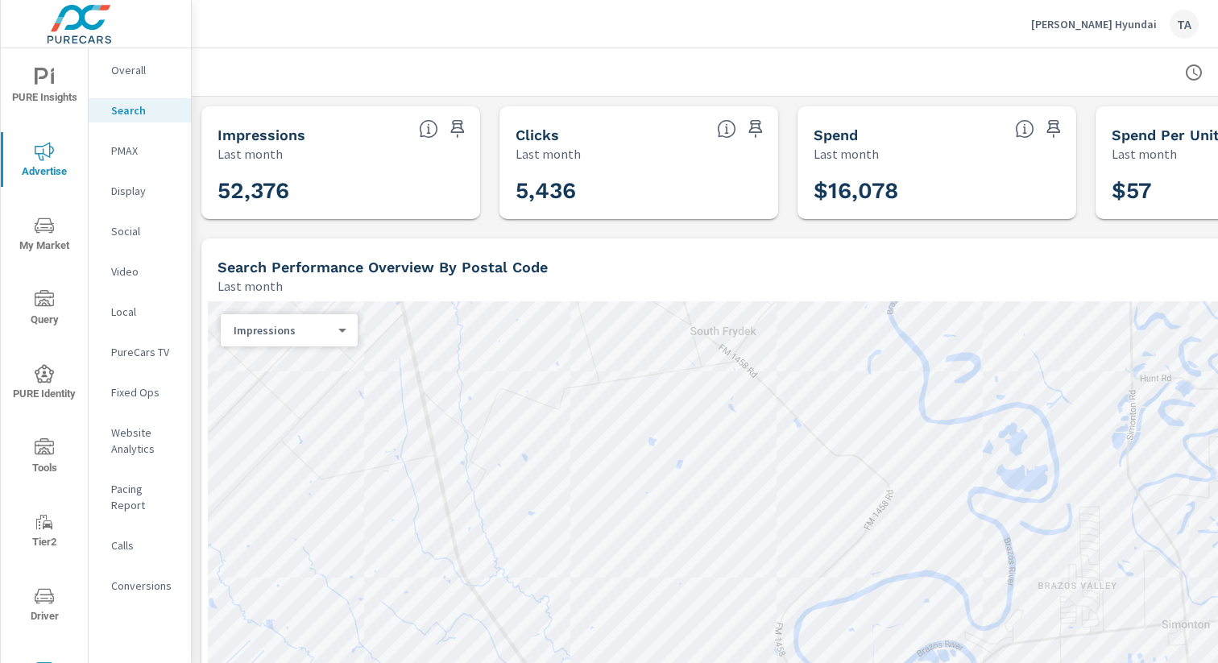
click at [131, 216] on nav "Overall Search PMAX Display Social Video Local PureCars TV Fixed Ops Website An…" at bounding box center [140, 334] width 102 height 572
click at [119, 228] on p "Social" at bounding box center [144, 231] width 67 height 16
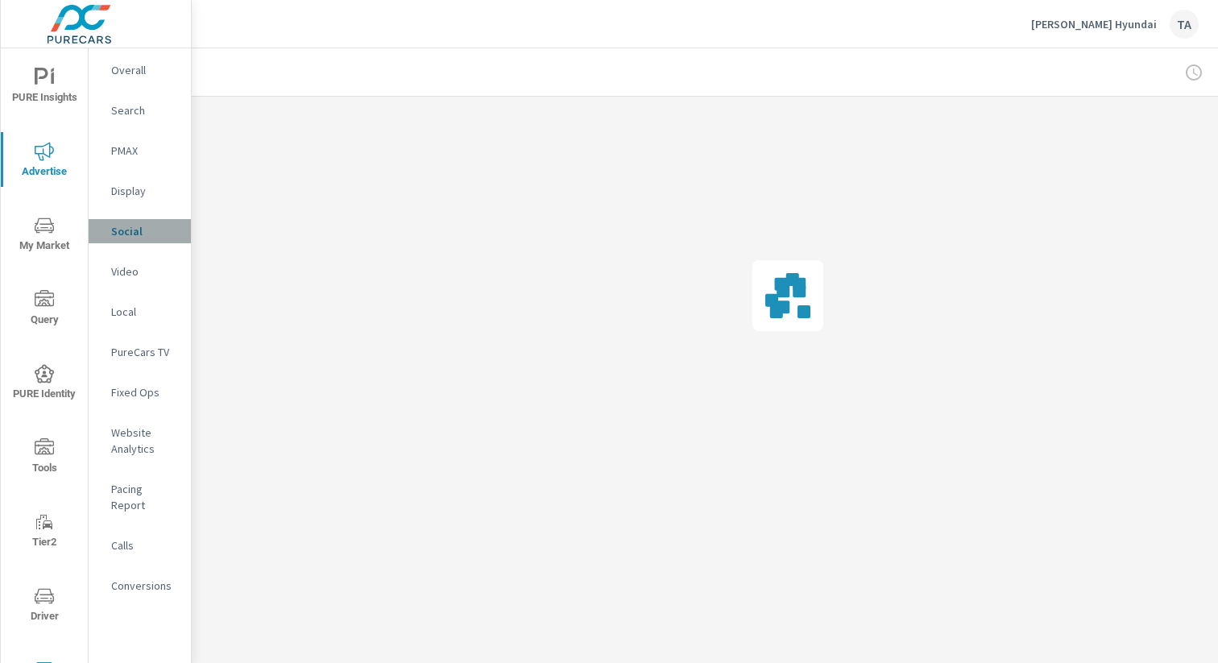
click at [125, 236] on p "Social" at bounding box center [144, 231] width 67 height 16
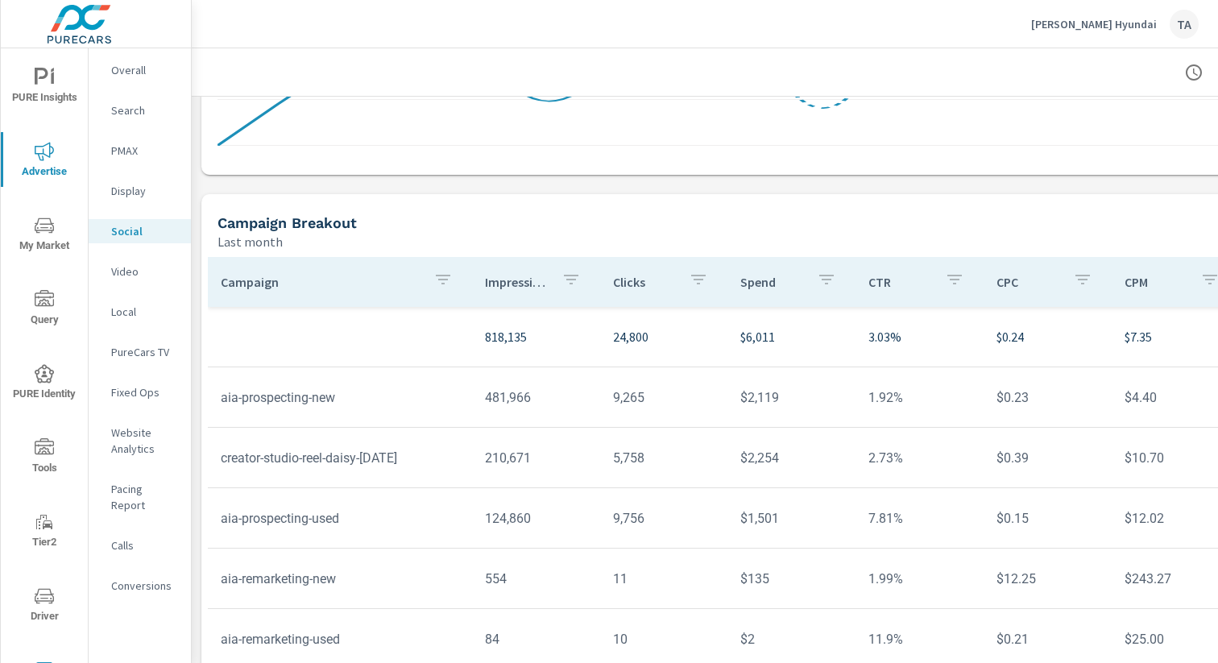
scroll to position [491, 0]
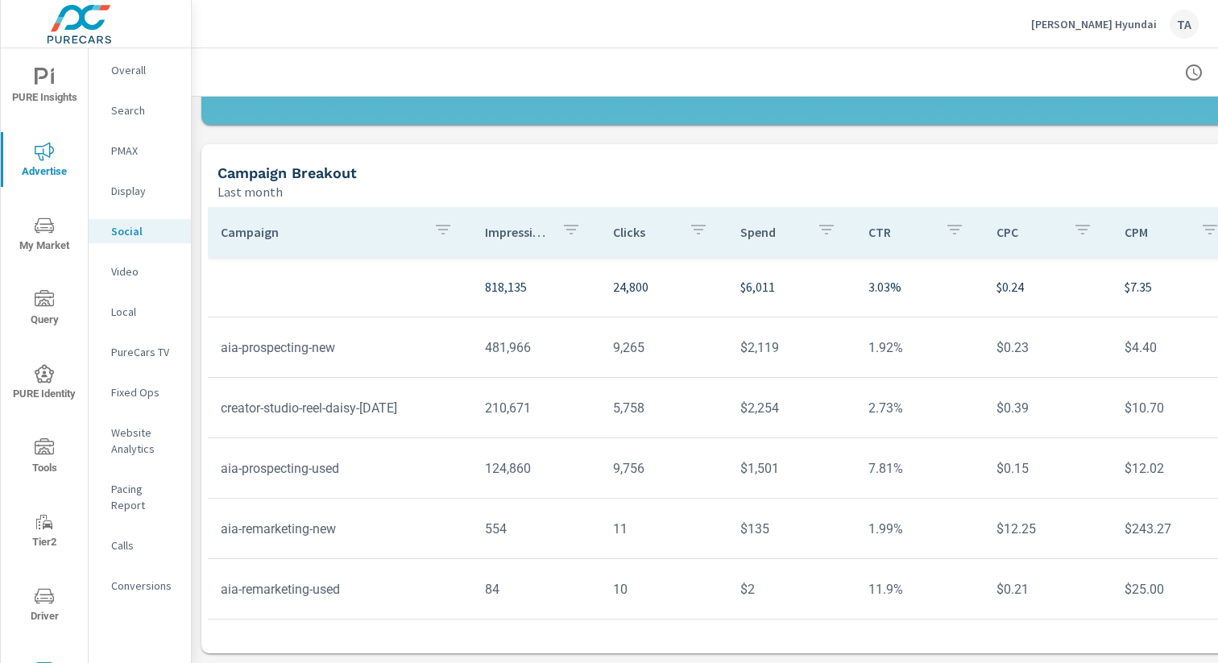
click at [39, 231] on icon "nav menu" at bounding box center [44, 225] width 19 height 19
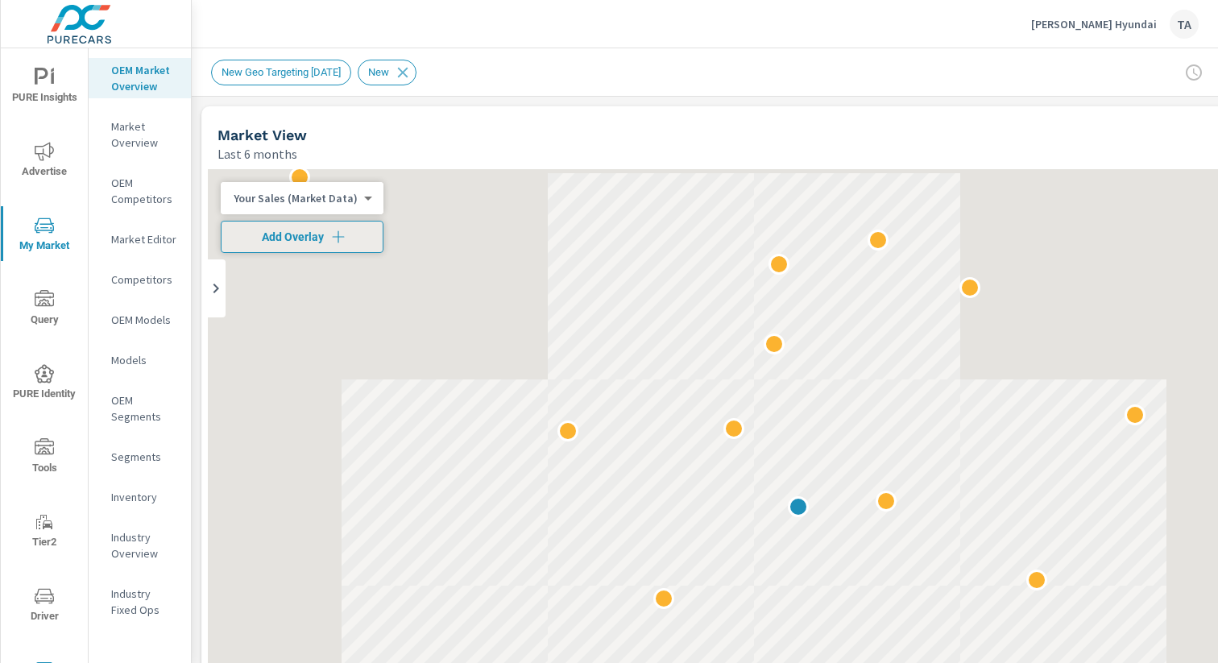
scroll to position [1, 0]
click at [45, 364] on icon "nav menu" at bounding box center [44, 373] width 19 height 19
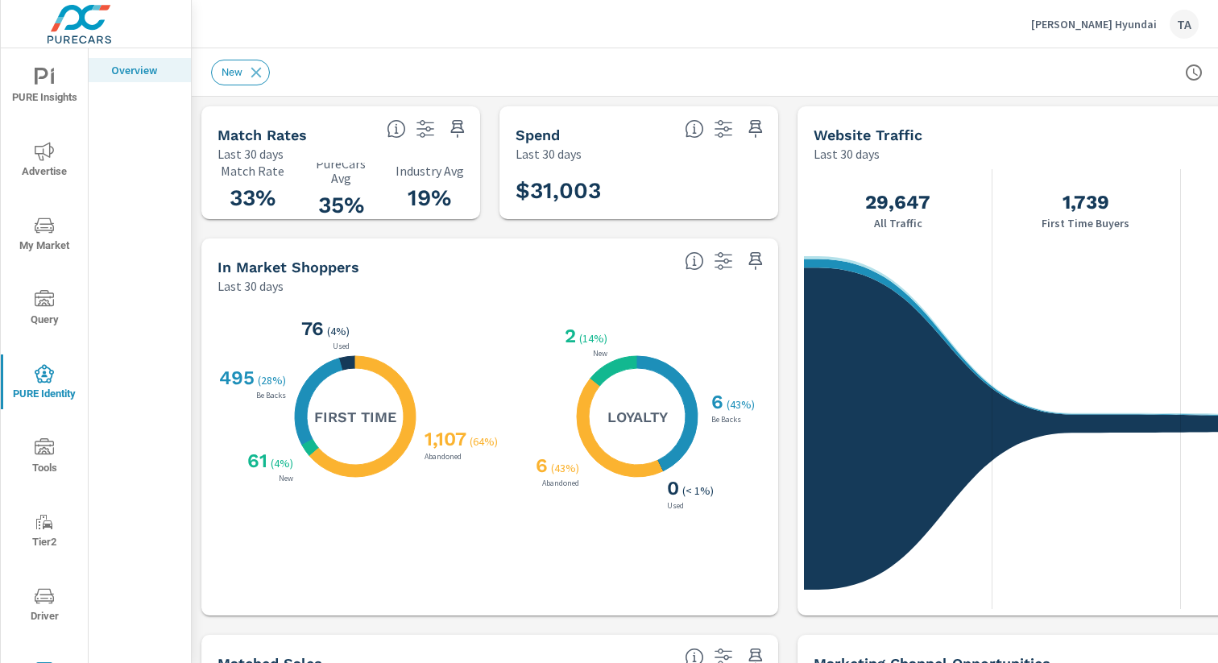
scroll to position [0, 166]
